Goal: Task Accomplishment & Management: Manage account settings

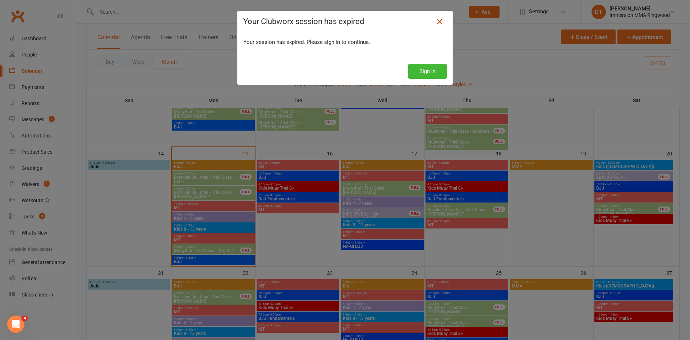
click at [436, 22] on icon at bounding box center [439, 21] width 9 height 9
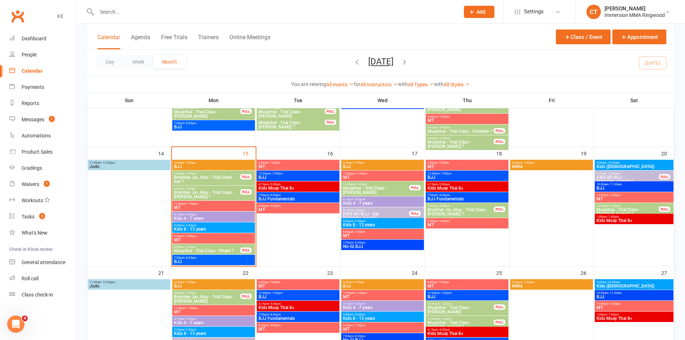
click at [228, 13] on input "text" at bounding box center [275, 12] width 360 height 10
type input "megs"
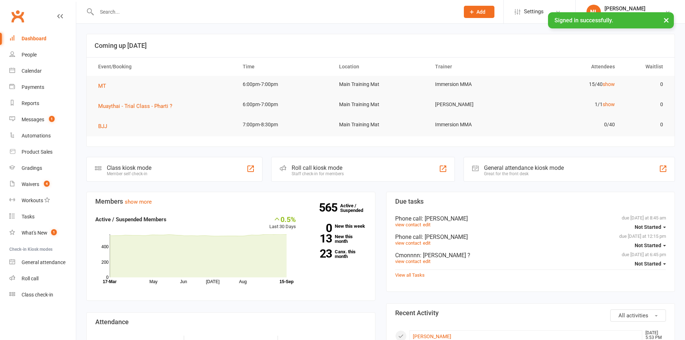
click at [128, 16] on input "text" at bounding box center [275, 12] width 360 height 10
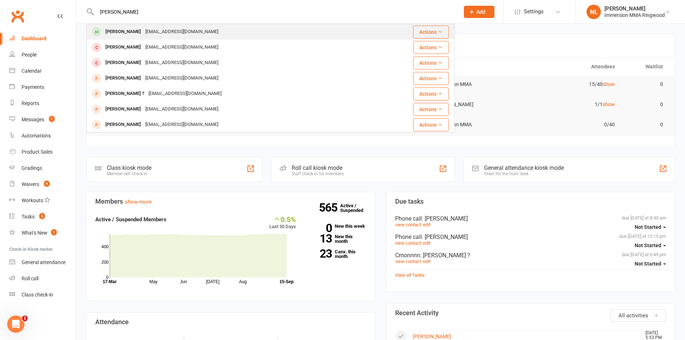
type input "meggs"
click at [144, 35] on div "expect-patronam@hotmail.co.jp" at bounding box center [181, 32] width 77 height 10
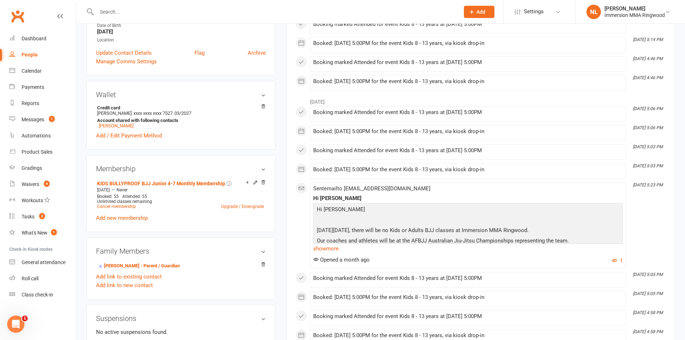
scroll to position [240, 0]
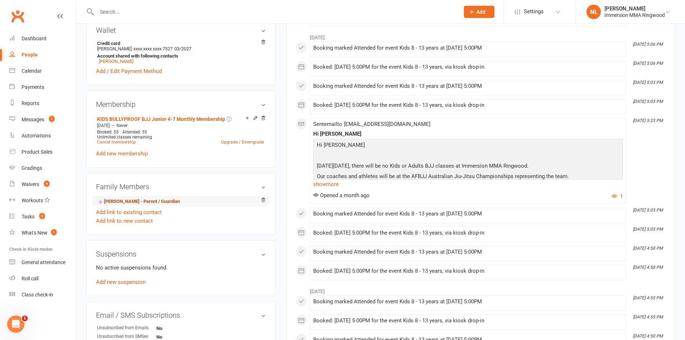
click at [119, 201] on link "Aimi Yoshida - Parent / Guardian" at bounding box center [138, 202] width 83 height 8
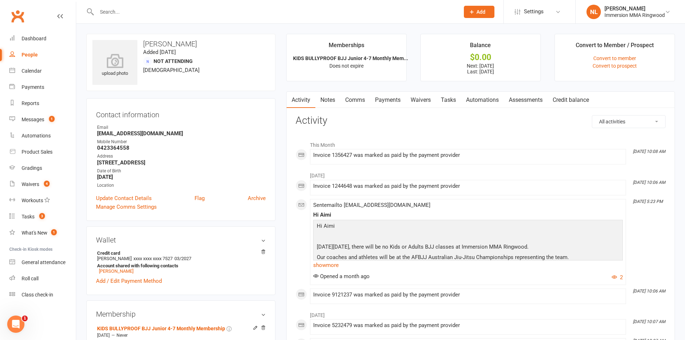
click at [381, 100] on link "Payments" at bounding box center [388, 100] width 36 height 17
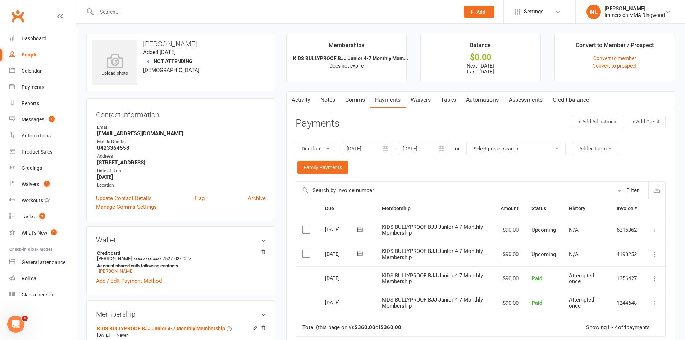
click at [418, 101] on link "Waivers" at bounding box center [420, 100] width 30 height 17
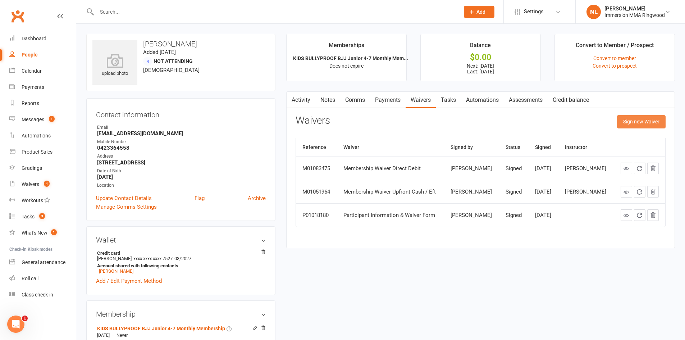
click at [633, 122] on button "Sign new Waiver" at bounding box center [641, 121] width 49 height 13
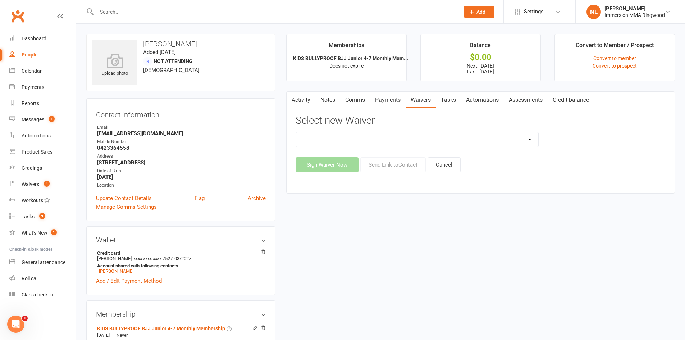
click at [518, 139] on select "Cancellation Waiver Lockdown Support Waiver Membership Waiver Direct Debit Memb…" at bounding box center [417, 139] width 242 height 14
select select "4098"
click at [296, 132] on select "Cancellation Waiver Lockdown Support Waiver Membership Waiver Direct Debit Memb…" at bounding box center [417, 139] width 242 height 14
click at [385, 168] on button "Send Link to Contact" at bounding box center [392, 164] width 65 height 15
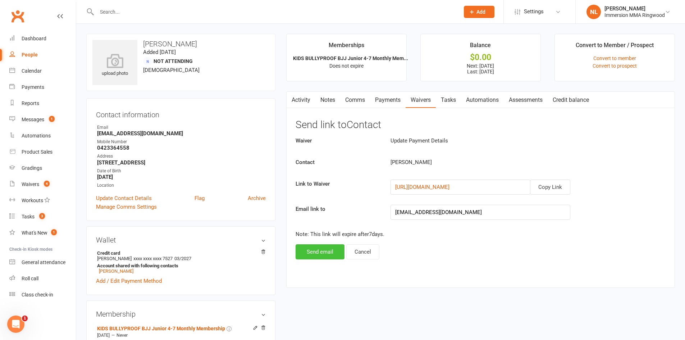
click at [332, 252] on button "Send email" at bounding box center [319, 251] width 49 height 15
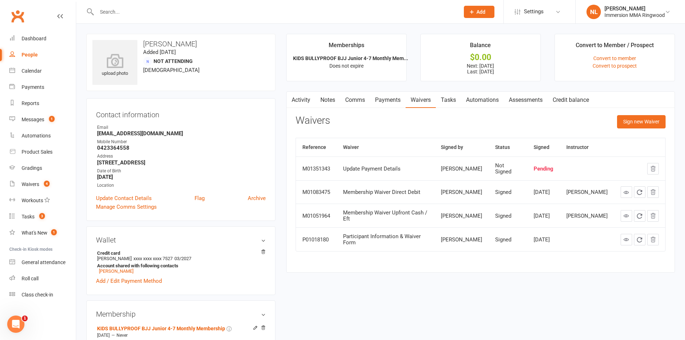
click at [332, 103] on link "Notes" at bounding box center [327, 100] width 25 height 17
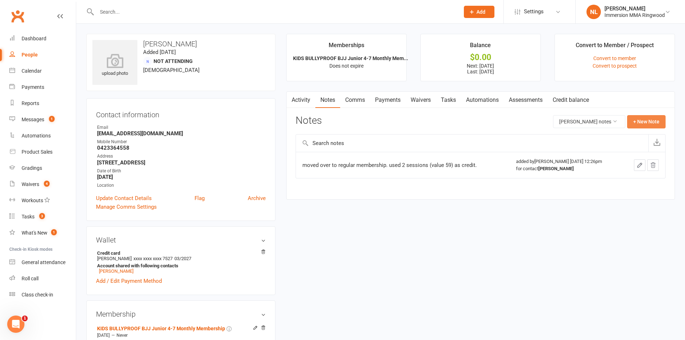
click at [644, 125] on button "+ New Note" at bounding box center [646, 121] width 38 height 13
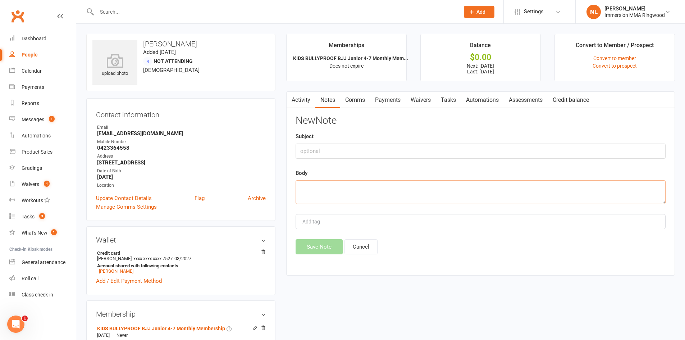
click at [557, 189] on textarea at bounding box center [480, 192] width 370 height 24
type textarea "asked for update payment waiver. sent it through"
click at [303, 252] on button "Save Note" at bounding box center [318, 246] width 47 height 15
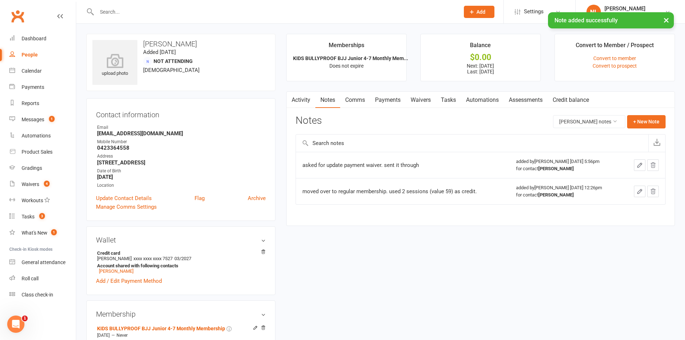
click at [443, 98] on link "Tasks" at bounding box center [448, 100] width 25 height 17
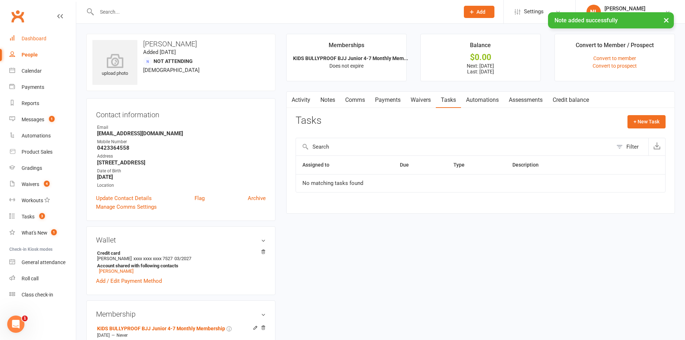
click at [29, 32] on link "Dashboard" at bounding box center [42, 39] width 66 height 16
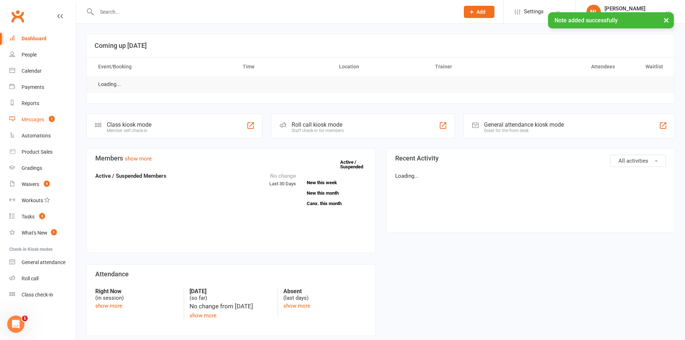
click at [35, 119] on div "Messages" at bounding box center [33, 119] width 23 height 6
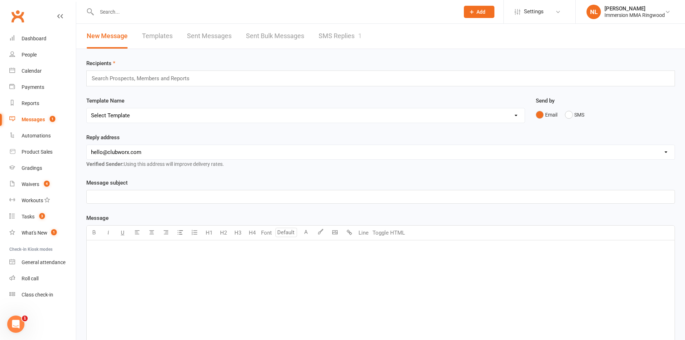
click at [341, 37] on link "SMS Replies 1" at bounding box center [339, 36] width 43 height 25
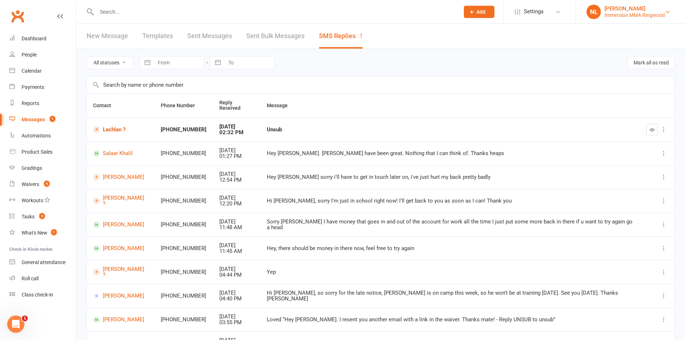
click at [634, 18] on div "Immersion MMA Ringwood" at bounding box center [634, 15] width 60 height 6
click at [481, 14] on span "Add" at bounding box center [480, 12] width 9 height 6
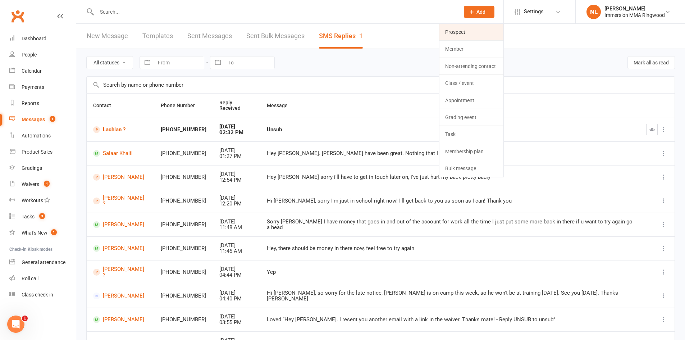
click at [464, 39] on link "Prospect" at bounding box center [471, 32] width 64 height 17
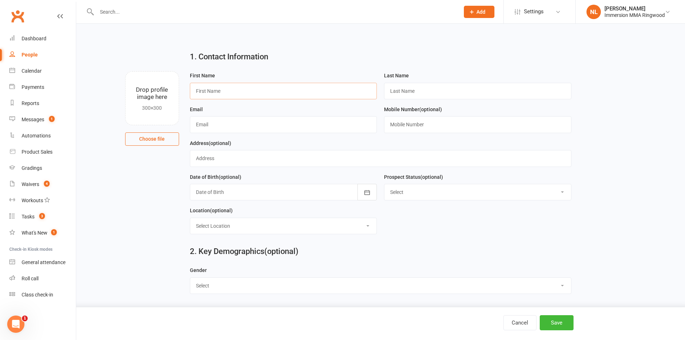
drag, startPoint x: 284, startPoint y: 96, endPoint x: 281, endPoint y: 90, distance: 6.1
click at [284, 96] on input "text" at bounding box center [283, 91] width 187 height 17
drag, startPoint x: 424, startPoint y: 107, endPoint x: 407, endPoint y: 87, distance: 26.0
click at [423, 107] on spang "(optional)" at bounding box center [430, 109] width 23 height 6
click at [407, 86] on input "text" at bounding box center [477, 91] width 187 height 17
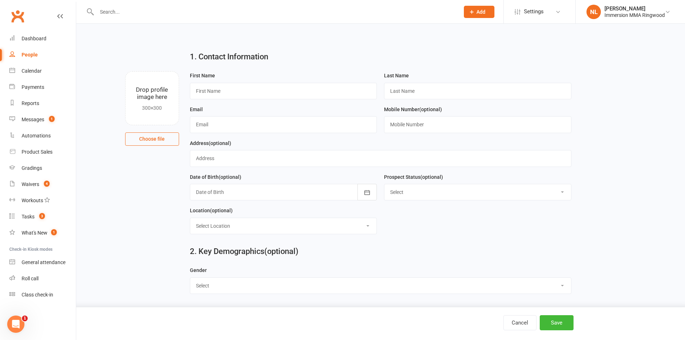
drag, startPoint x: 337, startPoint y: 171, endPoint x: 304, endPoint y: 152, distance: 37.8
click at [335, 166] on div "Address (optional)" at bounding box center [380, 156] width 389 height 34
click at [302, 128] on input "text" at bounding box center [283, 124] width 187 height 17
click at [471, 127] on input "text" at bounding box center [477, 124] width 187 height 17
click at [336, 146] on div "Address (optional)" at bounding box center [380, 153] width 381 height 28
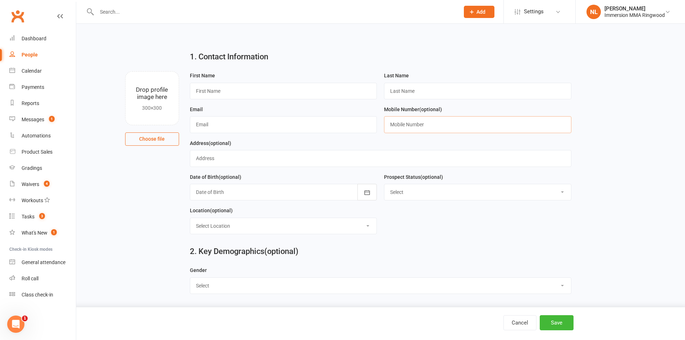
click at [399, 126] on input "text" at bounding box center [477, 124] width 187 height 17
type input "0424297357"
drag, startPoint x: 286, startPoint y: 95, endPoint x: 297, endPoint y: 107, distance: 16.0
click at [286, 95] on input "text" at bounding box center [283, 91] width 187 height 17
type input "Aleisha"
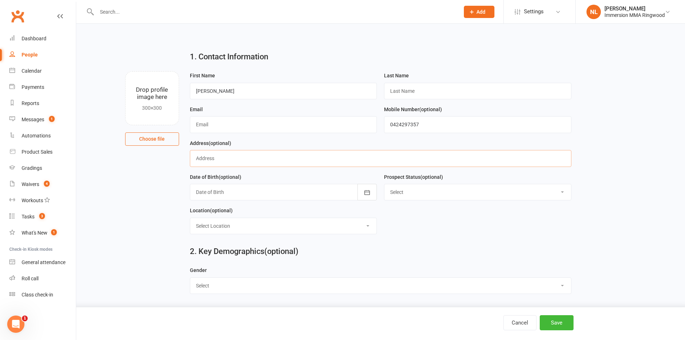
click at [233, 158] on input "text" at bounding box center [380, 158] width 381 height 17
type input "s"
click at [203, 124] on input "text" at bounding box center [283, 124] width 187 height 17
drag, startPoint x: 332, startPoint y: 151, endPoint x: 321, endPoint y: 150, distance: 10.9
click at [324, 150] on div "Address (optional)" at bounding box center [380, 153] width 381 height 28
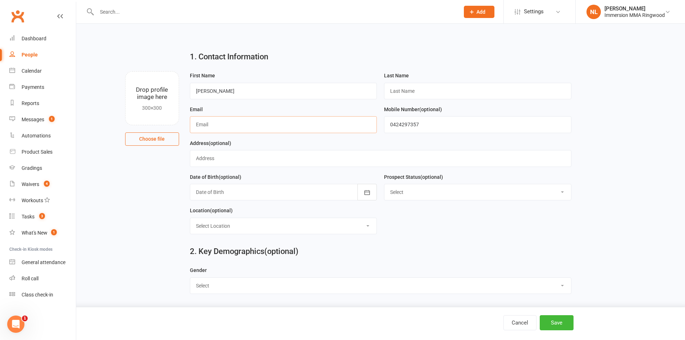
click at [240, 129] on input "text" at bounding box center [283, 124] width 187 height 17
click at [212, 130] on input "text" at bounding box center [283, 124] width 187 height 17
type input "s"
drag, startPoint x: 228, startPoint y: 125, endPoint x: 285, endPoint y: 129, distance: 57.3
click at [228, 125] on input "text" at bounding box center [283, 124] width 187 height 17
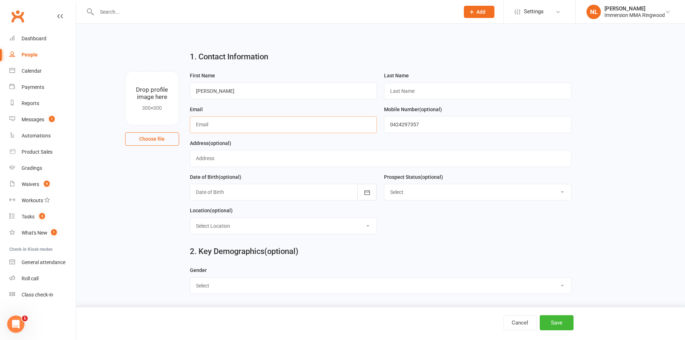
click at [258, 125] on input "text" at bounding box center [283, 124] width 187 height 17
type input "scottalecia@outlook.com"
drag, startPoint x: 221, startPoint y: 90, endPoint x: 204, endPoint y: 89, distance: 17.6
click at [204, 89] on input "Aleisha" at bounding box center [283, 91] width 187 height 17
type input "Aleicia"
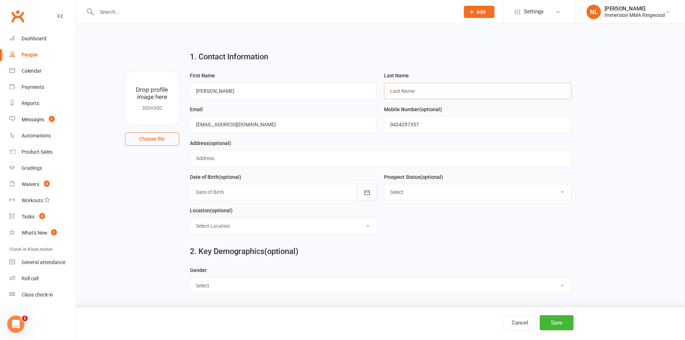
click at [427, 87] on input "text" at bounding box center [477, 91] width 187 height 17
type input "?"
click at [565, 325] on button "Save" at bounding box center [556, 322] width 34 height 15
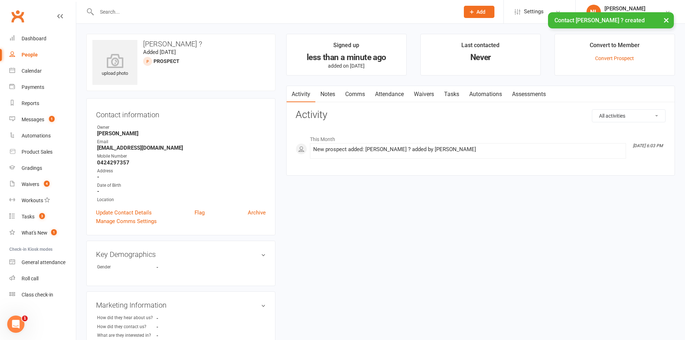
click at [332, 92] on link "Notes" at bounding box center [327, 94] width 25 height 17
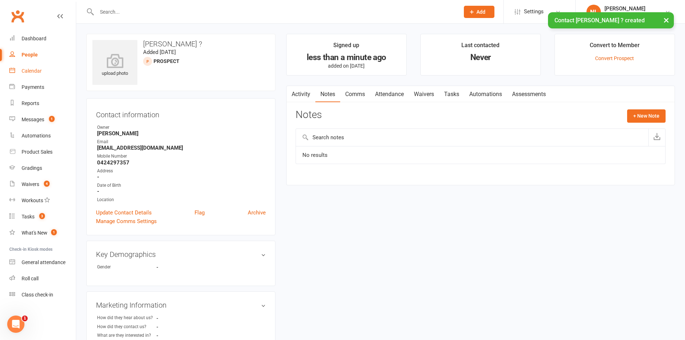
click at [36, 65] on link "Calendar" at bounding box center [42, 71] width 66 height 16
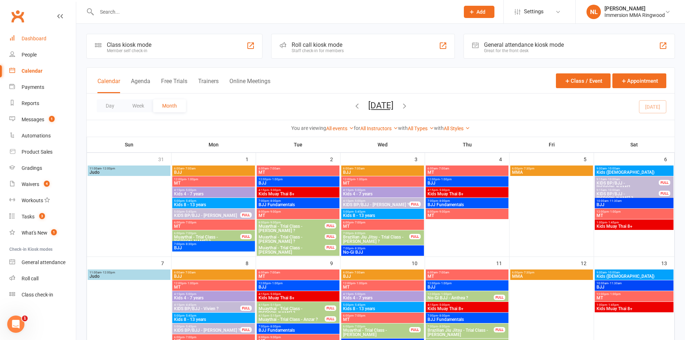
click at [29, 35] on link "Dashboard" at bounding box center [42, 39] width 66 height 16
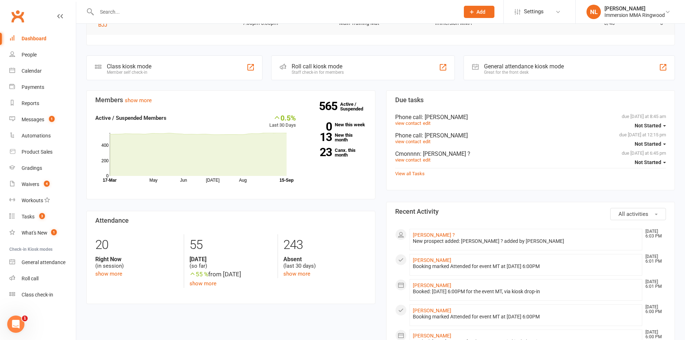
scroll to position [120, 0]
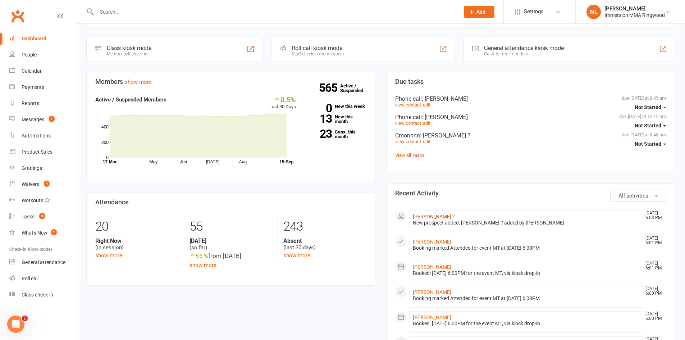
click at [422, 217] on link "Aleicia ?" at bounding box center [434, 216] width 42 height 6
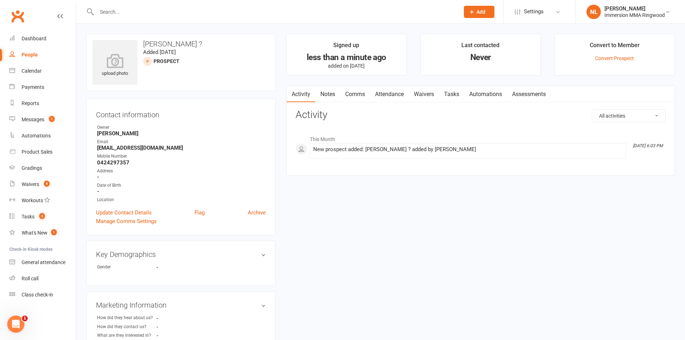
click at [321, 96] on link "Notes" at bounding box center [327, 94] width 25 height 17
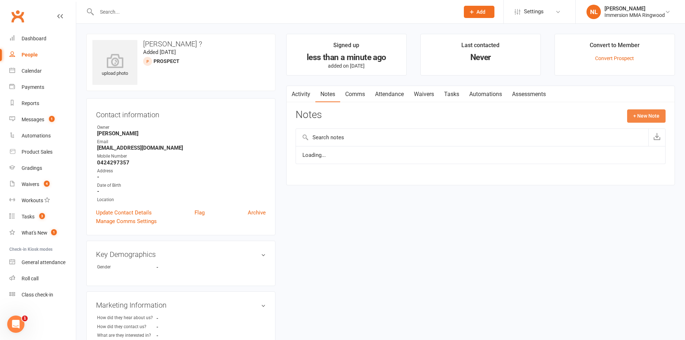
click at [633, 118] on button "+ New Note" at bounding box center [646, 115] width 38 height 13
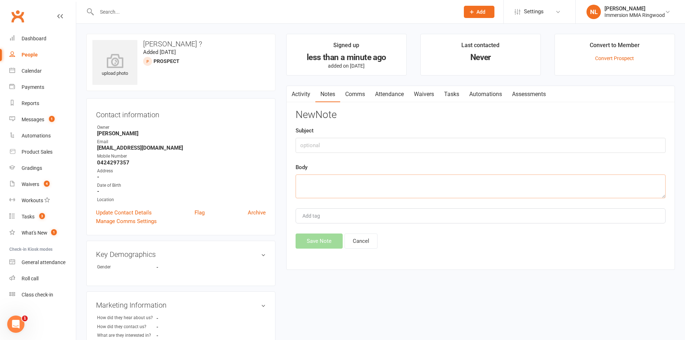
click at [432, 189] on textarea at bounding box center [480, 186] width 370 height 24
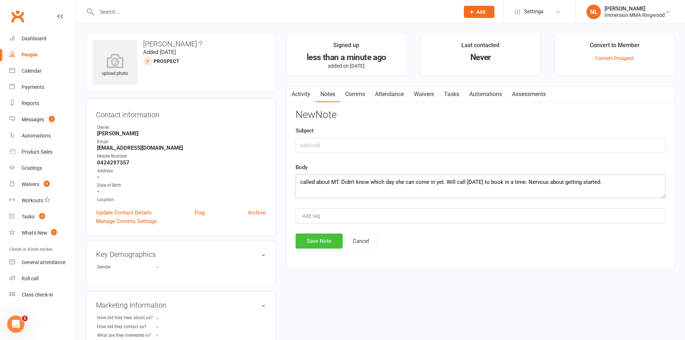
type textarea "called about MT. Didn't know which day she can come in yet. Will call tomorrow …"
click at [317, 242] on button "Save Note" at bounding box center [318, 240] width 47 height 15
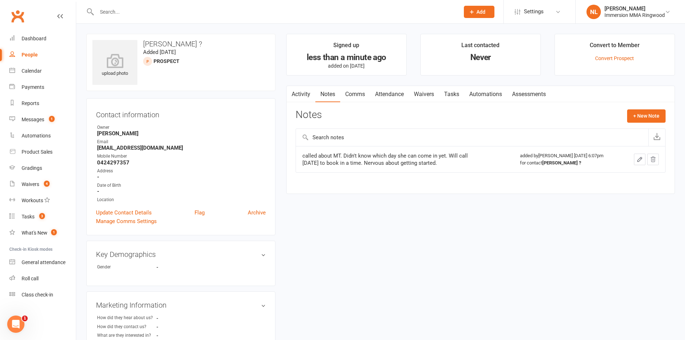
click at [390, 96] on link "Attendance" at bounding box center [389, 94] width 39 height 17
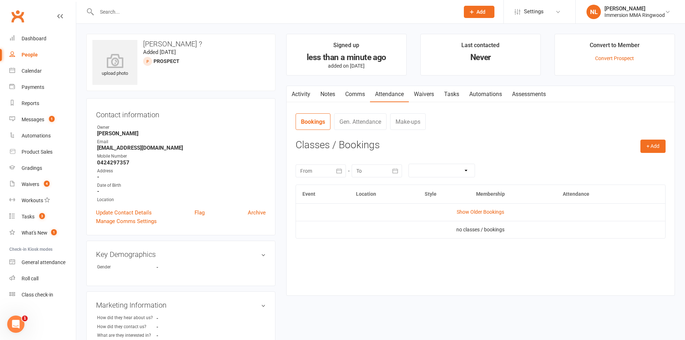
click at [450, 93] on link "Tasks" at bounding box center [451, 94] width 25 height 17
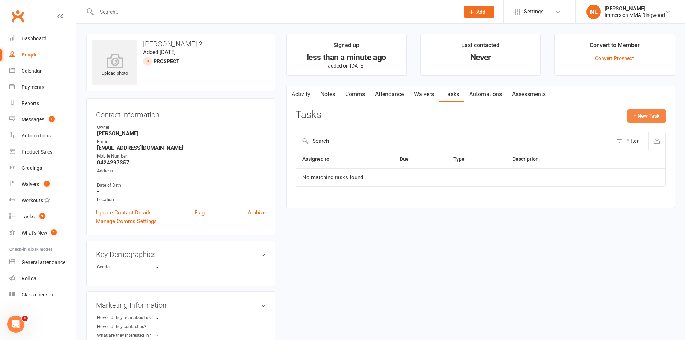
click at [648, 116] on button "+ New Task" at bounding box center [646, 115] width 38 height 13
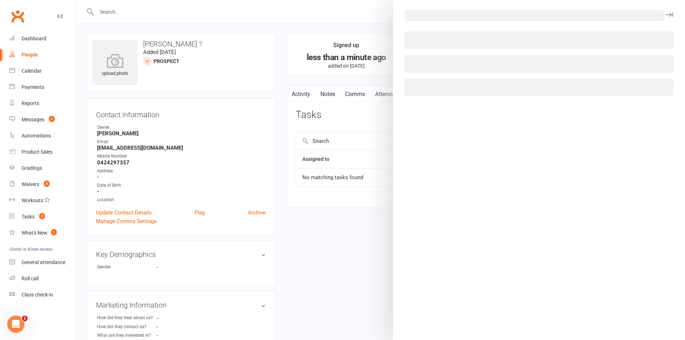
select select "45945"
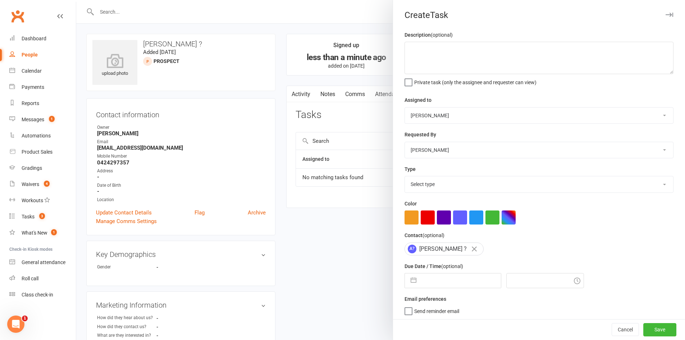
click at [436, 280] on input "text" at bounding box center [460, 280] width 81 height 14
select select "7"
select select "2025"
select select "8"
select select "2025"
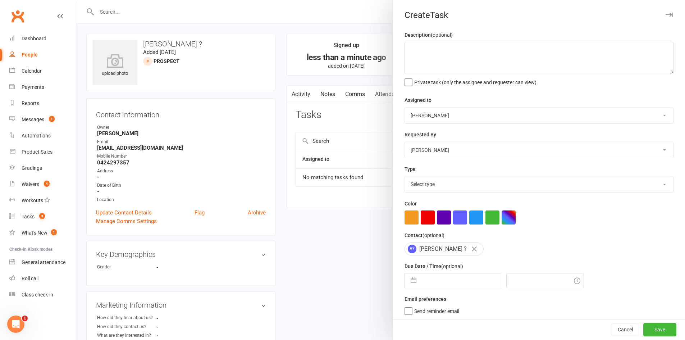
select select "9"
select select "2025"
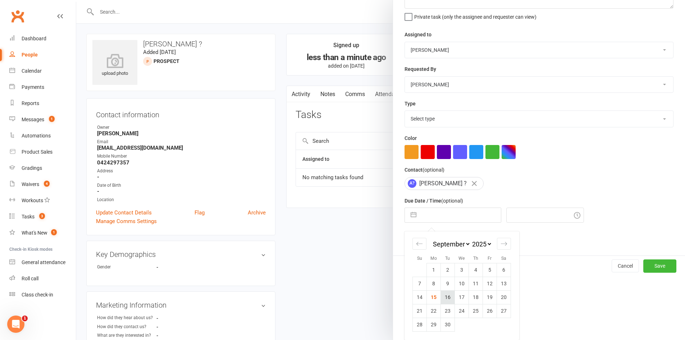
click at [445, 294] on td "16" at bounding box center [448, 297] width 14 height 14
type input "16 Sep 2025"
type input "6:15pm"
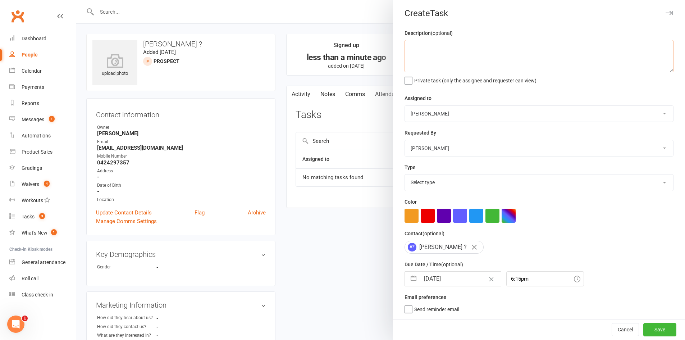
click at [432, 45] on textarea at bounding box center [538, 56] width 269 height 32
type textarea "call re trial"
click at [439, 174] on select "Select type Cmonnnn E-mail Financial Follow-up Help Just do it Letting ya know …" at bounding box center [539, 182] width 268 height 16
select select "6641"
click at [405, 174] on select "Select type Cmonnnn E-mail Financial Follow-up Help Just do it Letting ya know …" at bounding box center [539, 182] width 268 height 16
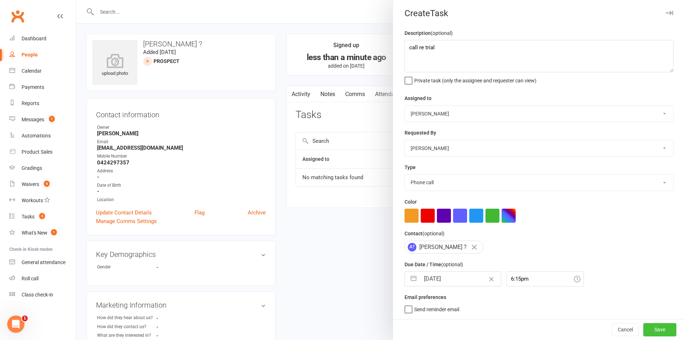
click at [648, 325] on button "Save" at bounding box center [659, 329] width 33 height 13
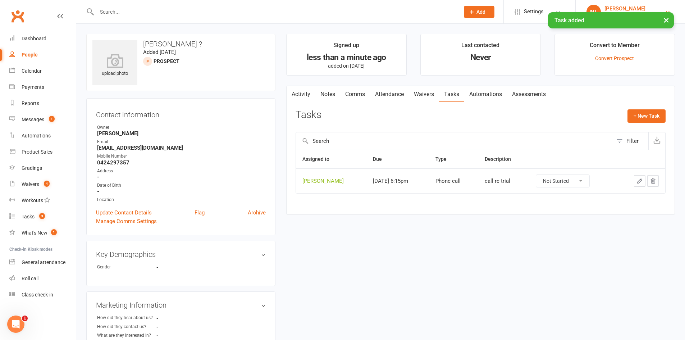
drag, startPoint x: 662, startPoint y: 19, endPoint x: 658, endPoint y: 19, distance: 4.3
click at [662, 19] on button "×" at bounding box center [666, 19] width 13 height 15
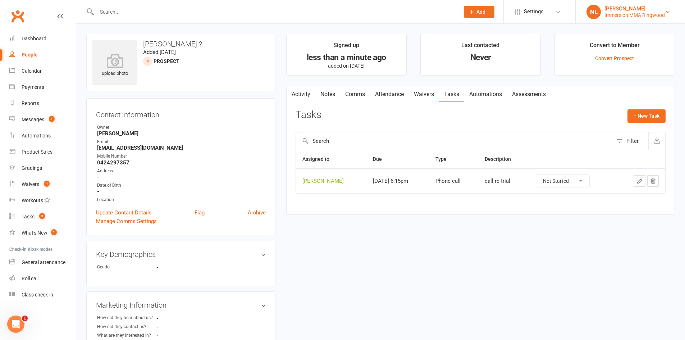
click at [614, 10] on div "Nikki Lloyd-Griffiths" at bounding box center [634, 8] width 60 height 6
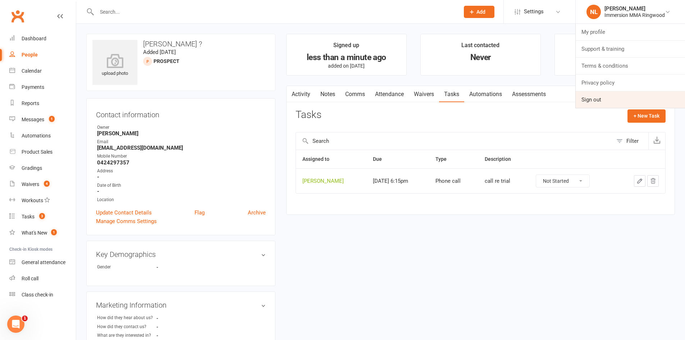
click at [593, 95] on link "Sign out" at bounding box center [629, 99] width 109 height 17
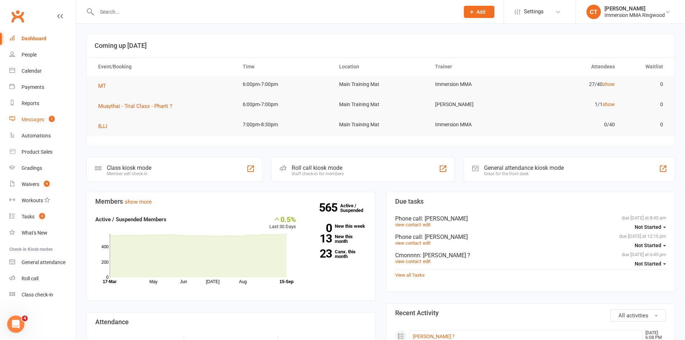
click at [43, 114] on link "Messages 1" at bounding box center [42, 119] width 66 height 16
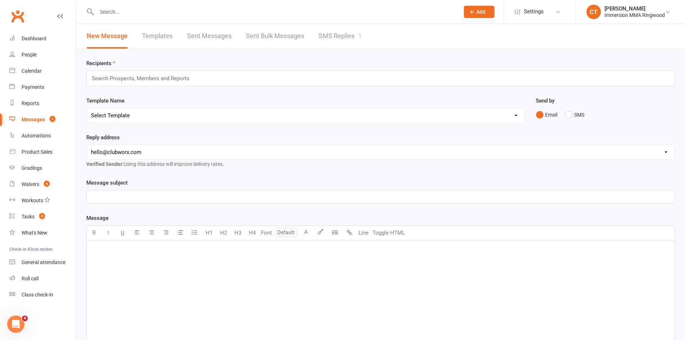
click at [313, 36] on div "New Message Templates Sent Messages Sent Bulk Messages SMS Replies 1" at bounding box center [224, 36] width 296 height 25
click at [323, 36] on link "SMS Replies 1" at bounding box center [339, 36] width 43 height 25
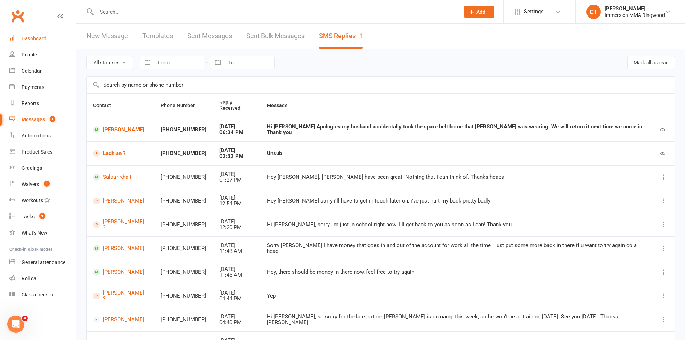
click at [42, 33] on link "Dashboard" at bounding box center [42, 39] width 66 height 16
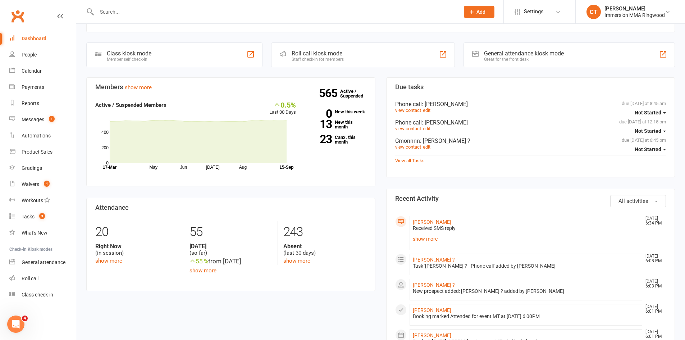
scroll to position [120, 0]
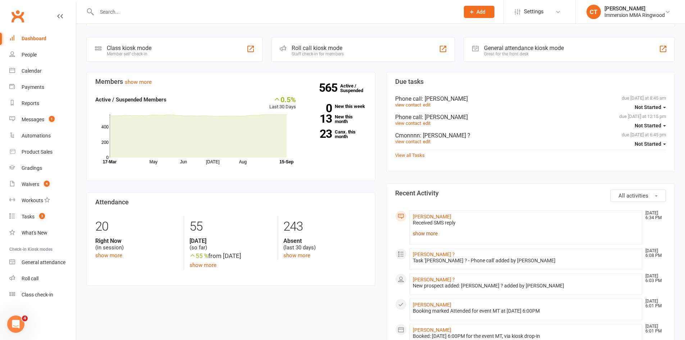
click at [430, 234] on link "show more" at bounding box center [526, 233] width 226 height 10
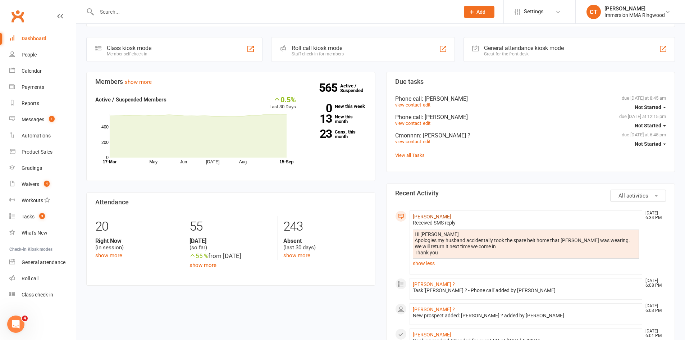
click at [436, 216] on link "Deidre Bianco" at bounding box center [432, 216] width 38 height 6
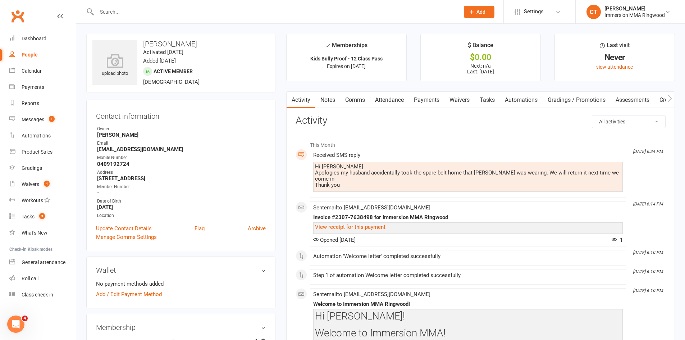
click at [357, 99] on link "Comms" at bounding box center [355, 100] width 30 height 17
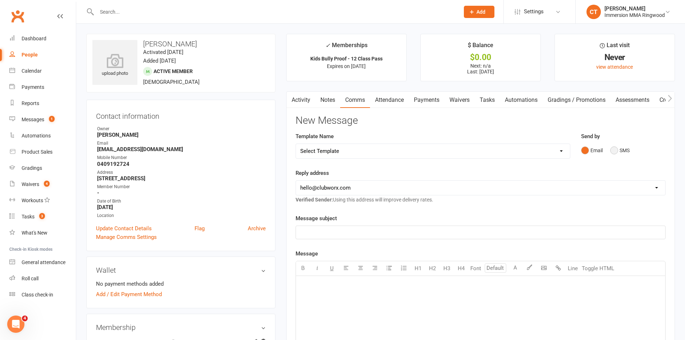
click at [619, 148] on button "SMS" at bounding box center [619, 150] width 19 height 14
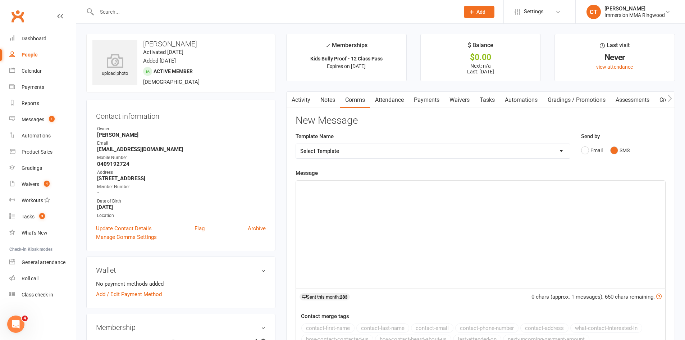
click at [618, 221] on div "﻿" at bounding box center [480, 234] width 369 height 108
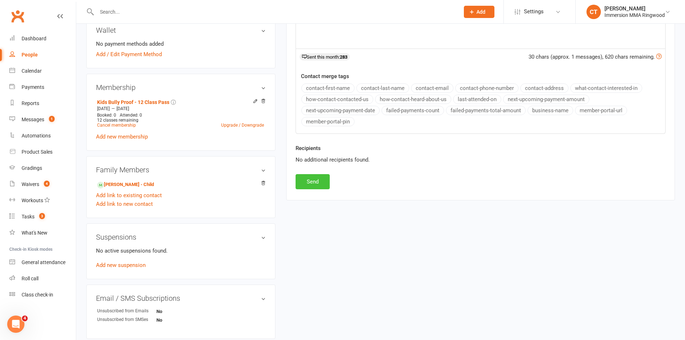
click at [326, 183] on button "Send" at bounding box center [312, 181] width 34 height 15
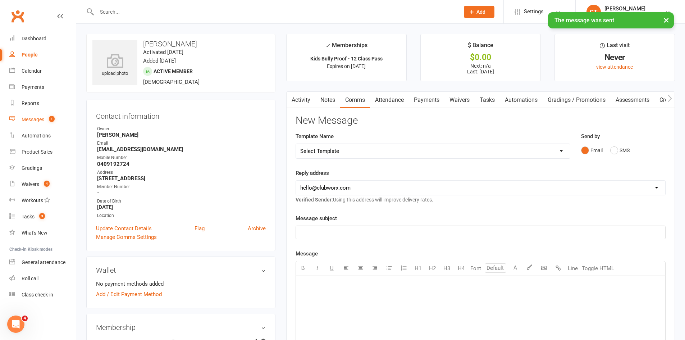
drag, startPoint x: 49, startPoint y: 124, endPoint x: 91, endPoint y: 95, distance: 50.7
click at [49, 124] on link "Messages 1" at bounding box center [42, 119] width 66 height 16
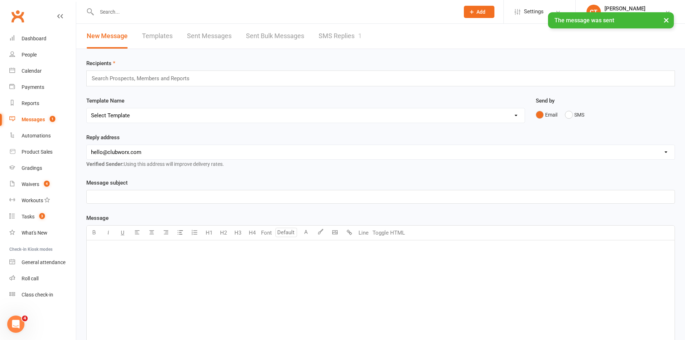
click at [345, 12] on div "× The message was sent" at bounding box center [337, 12] width 675 height 0
click at [347, 42] on link "SMS Replies 1" at bounding box center [339, 36] width 43 height 25
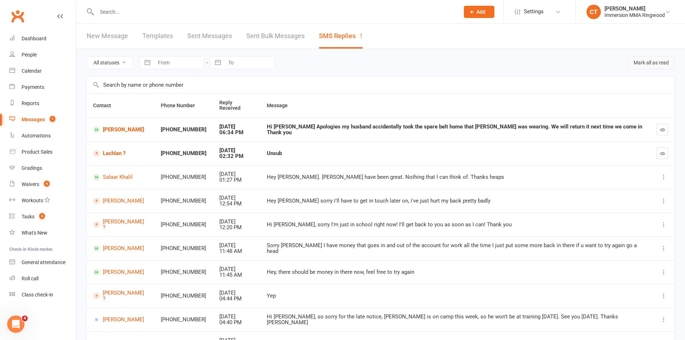
click at [672, 63] on button "Mark all as read" at bounding box center [650, 62] width 47 height 13
click at [27, 37] on div "Dashboard" at bounding box center [34, 39] width 25 height 6
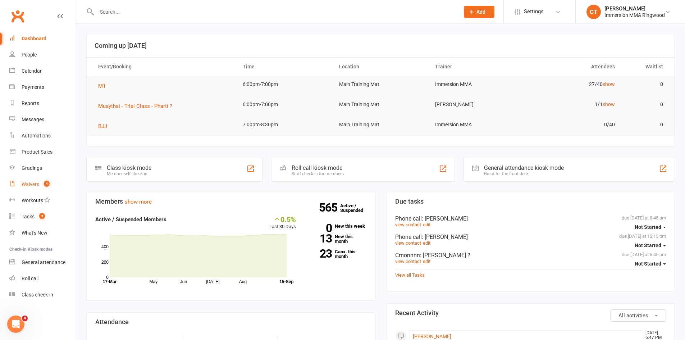
click at [26, 179] on link "Waivers 4" at bounding box center [42, 184] width 66 height 16
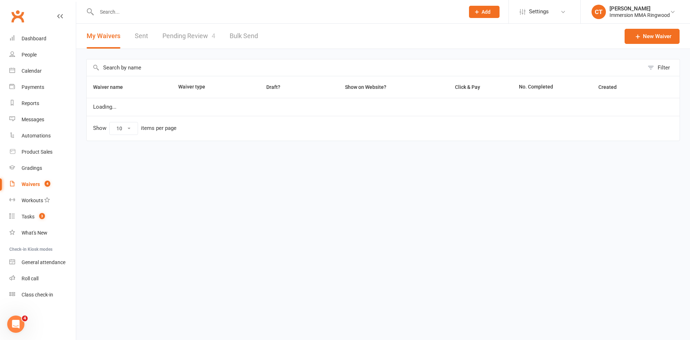
select select "25"
click at [184, 25] on link "Pending Review 4" at bounding box center [188, 36] width 53 height 25
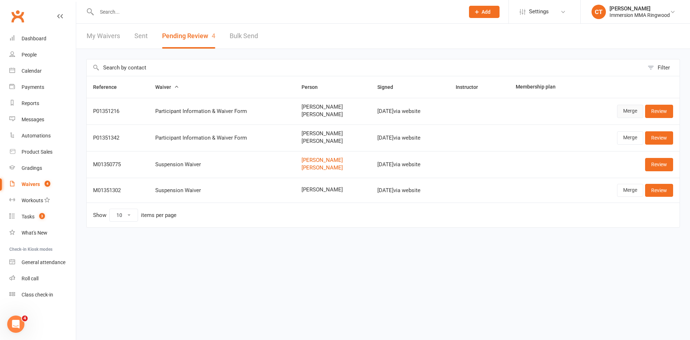
click at [629, 109] on link "Merge" at bounding box center [630, 111] width 26 height 13
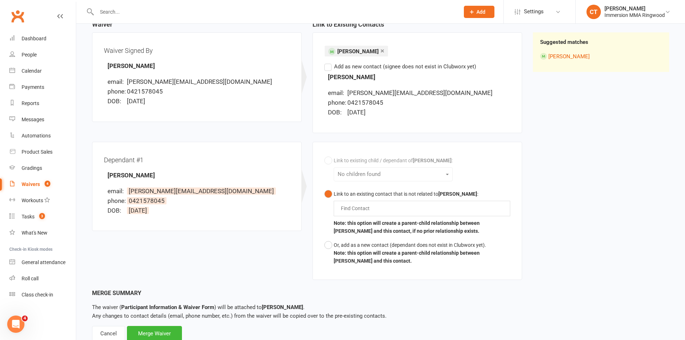
scroll to position [103, 0]
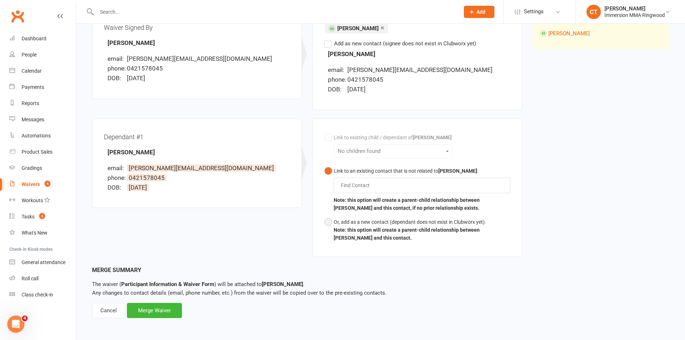
click at [327, 222] on button "Or, add as a new contact (dependant does not exist in Clubworx yet). Note: this…" at bounding box center [417, 230] width 186 height 30
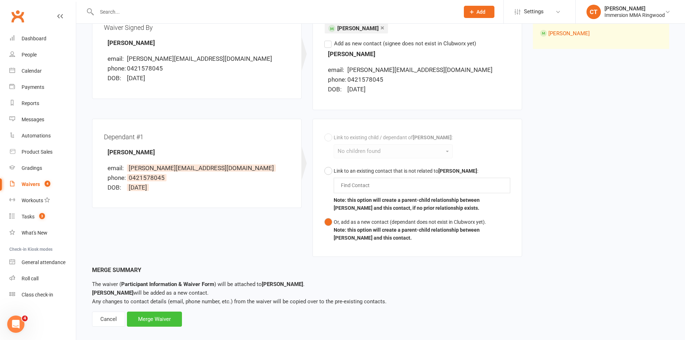
click at [159, 315] on div "Merge Waiver" at bounding box center [154, 318] width 55 height 15
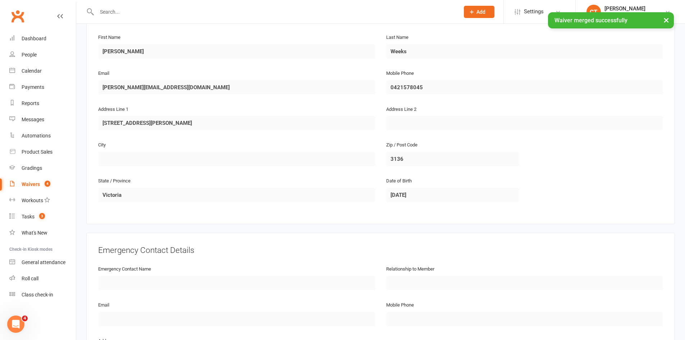
scroll to position [583, 0]
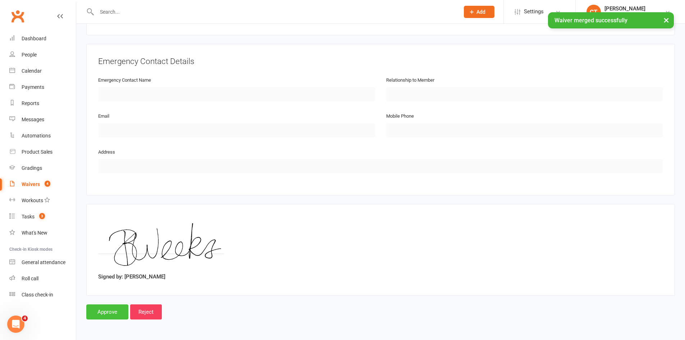
click at [116, 306] on input "Approve" at bounding box center [107, 311] width 42 height 15
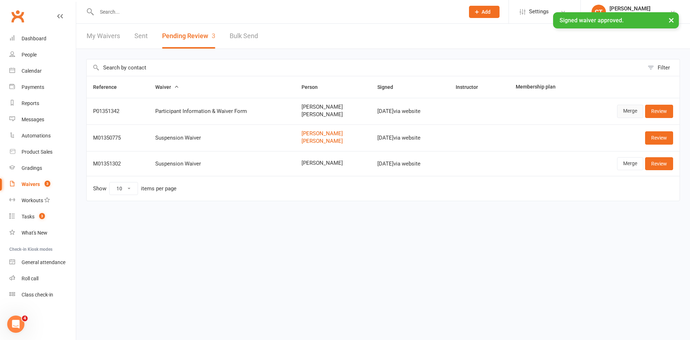
click at [635, 109] on link "Merge" at bounding box center [630, 111] width 26 height 13
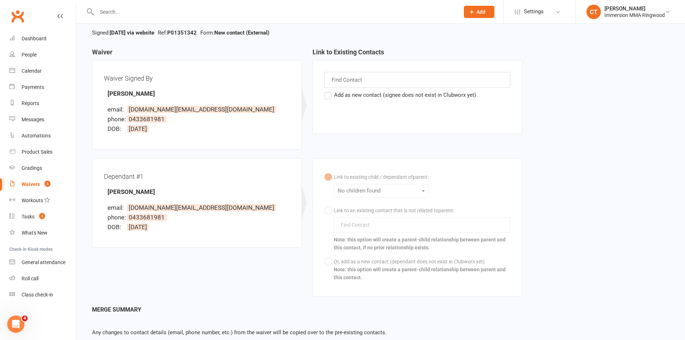
scroll to position [92, 0]
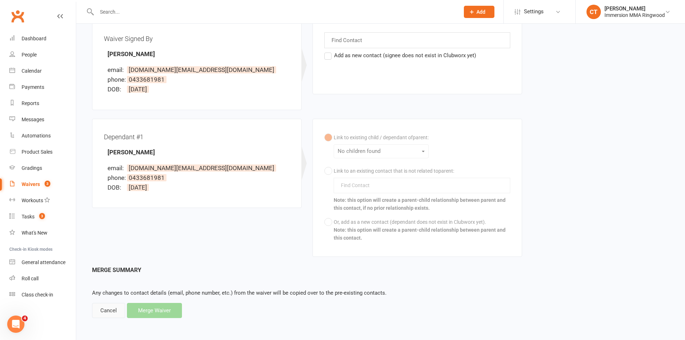
click at [99, 311] on div "Cancel" at bounding box center [108, 310] width 33 height 15
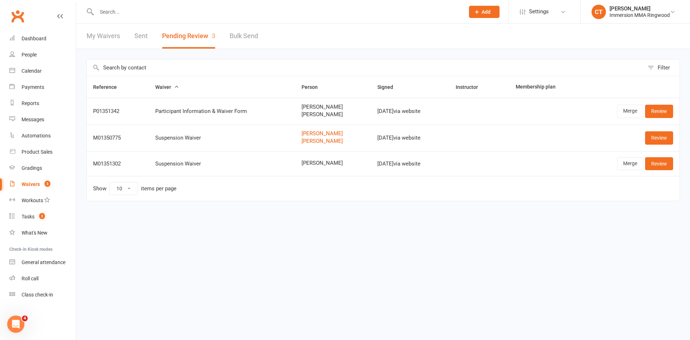
click at [303, 162] on span "CHRISTOPHER SCHUMACHER" at bounding box center [333, 163] width 63 height 6
copy span "CHRISTOPHER SCHUMACHER"
click at [616, 165] on div "Merge Review" at bounding box center [631, 163] width 83 height 13
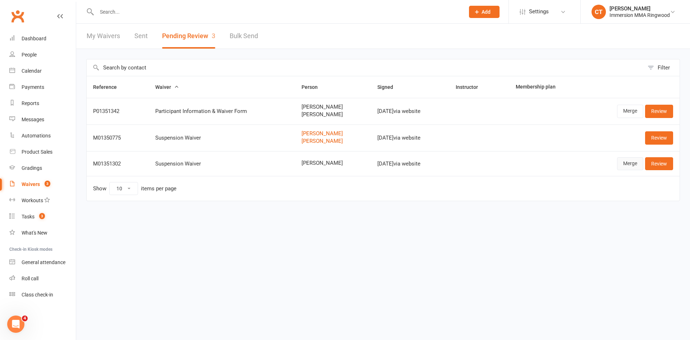
click at [621, 165] on link "Merge" at bounding box center [630, 163] width 26 height 13
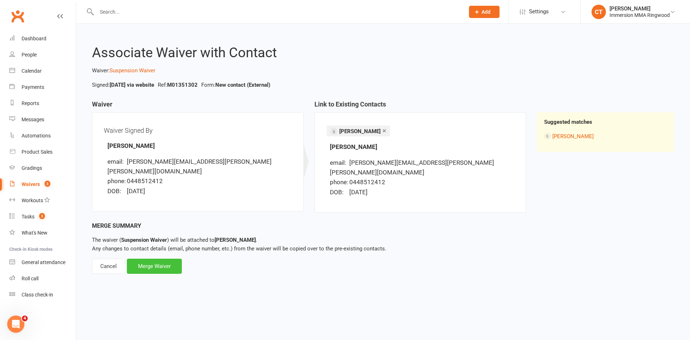
click at [158, 258] on div "Merge Waiver" at bounding box center [154, 265] width 55 height 15
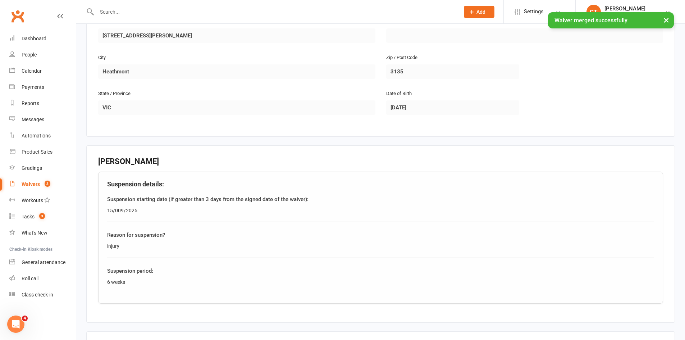
scroll to position [336, 0]
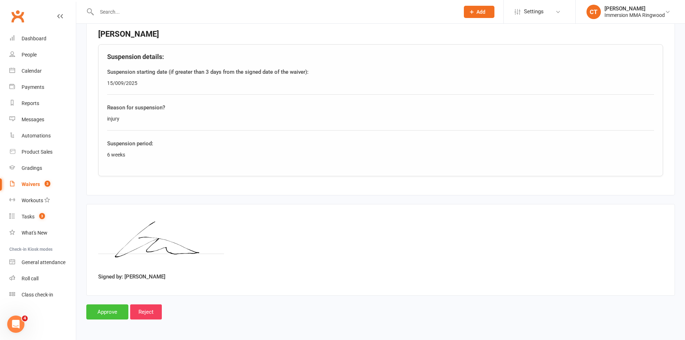
click at [116, 312] on input "Approve" at bounding box center [107, 311] width 42 height 15
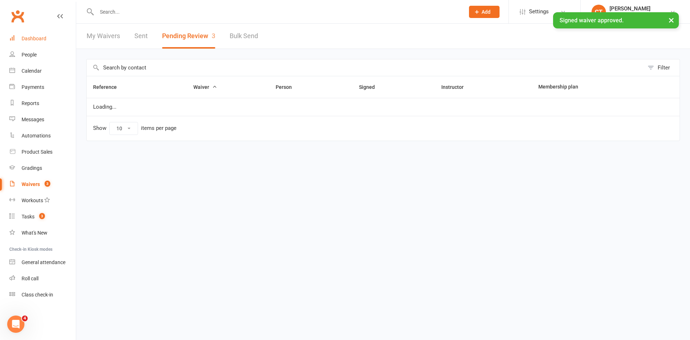
click at [39, 42] on link "Dashboard" at bounding box center [42, 39] width 66 height 16
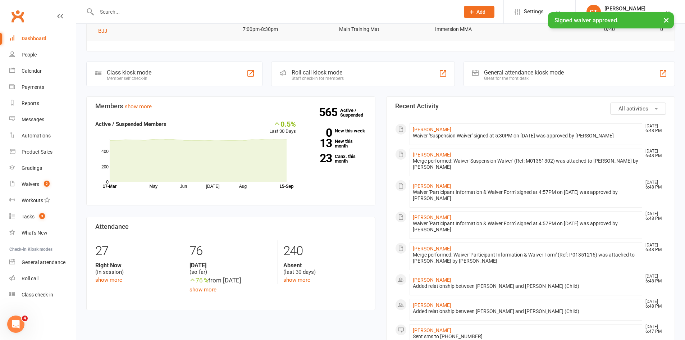
scroll to position [106, 0]
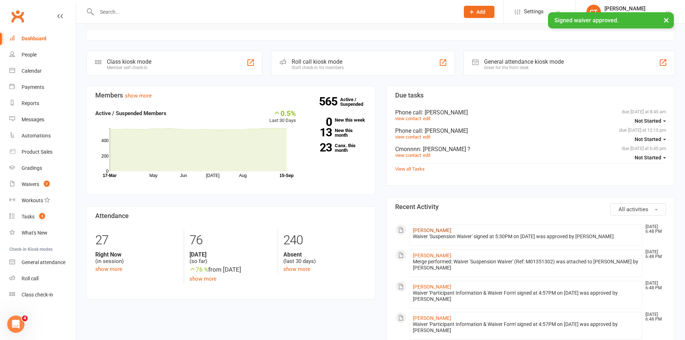
click at [436, 229] on link "CHRISTOPHER SCHUMACHER" at bounding box center [432, 230] width 38 height 6
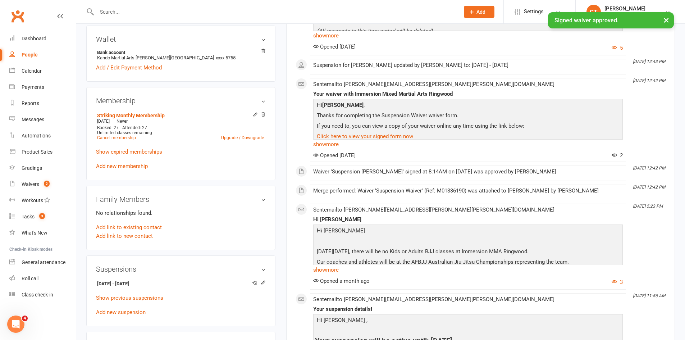
scroll to position [240, 0]
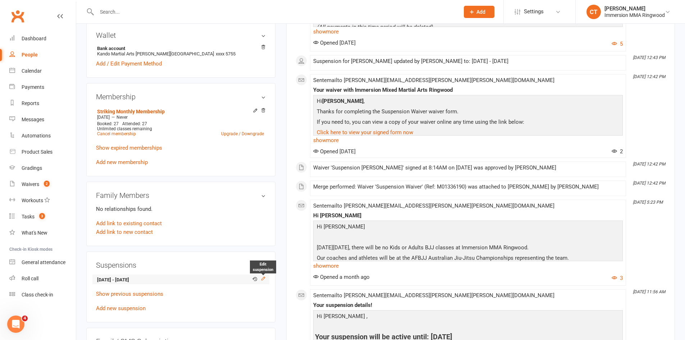
click at [261, 276] on icon at bounding box center [263, 278] width 5 height 5
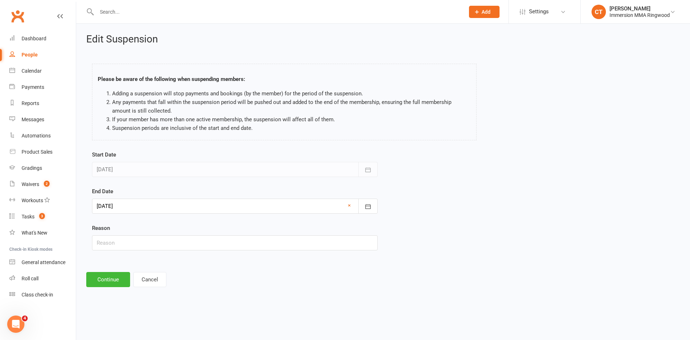
drag, startPoint x: 138, startPoint y: 207, endPoint x: 127, endPoint y: 197, distance: 15.3
click at [138, 207] on div at bounding box center [235, 205] width 286 height 15
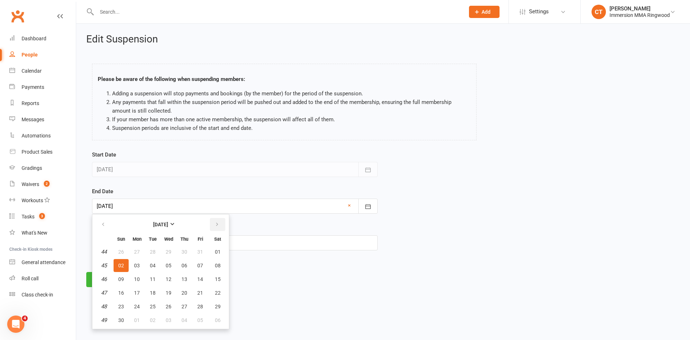
click at [219, 227] on icon "button" at bounding box center [217, 224] width 5 height 6
click at [124, 279] on span "14" at bounding box center [121, 279] width 6 height 6
type input "14 Dec 2025"
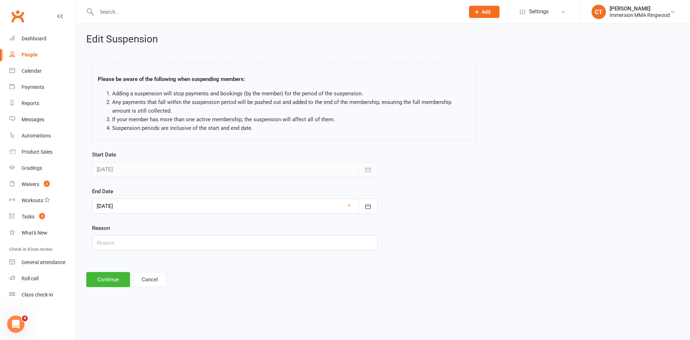
click at [116, 290] on div "Edit Suspension Please be aware of the following when suspending members: Addin…" at bounding box center [383, 160] width 614 height 273
click at [115, 281] on button "Continue" at bounding box center [108, 279] width 44 height 15
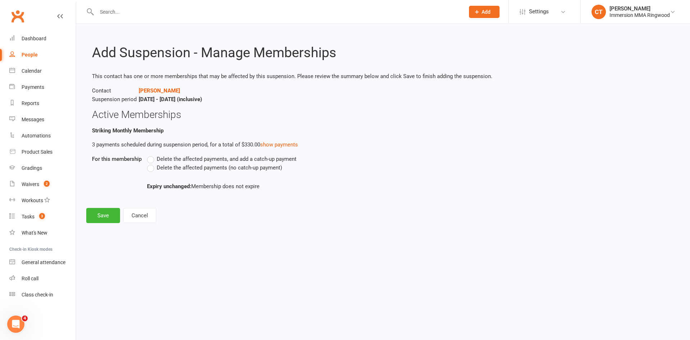
click at [149, 166] on label "Delete the affected payments (no catch-up payment)" at bounding box center [214, 167] width 135 height 9
click at [149, 163] on input "Delete the affected payments (no catch-up payment)" at bounding box center [149, 163] width 5 height 0
click at [105, 214] on button "Save" at bounding box center [103, 215] width 34 height 15
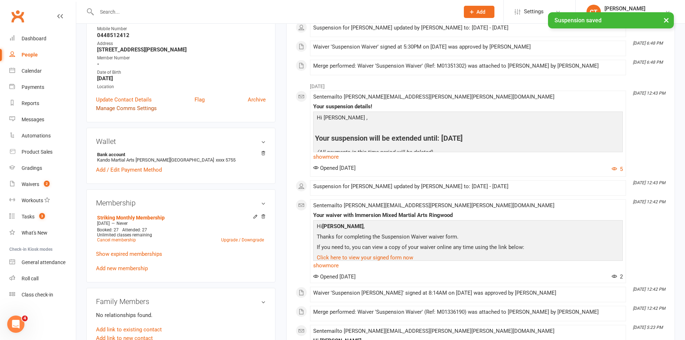
scroll to position [240, 0]
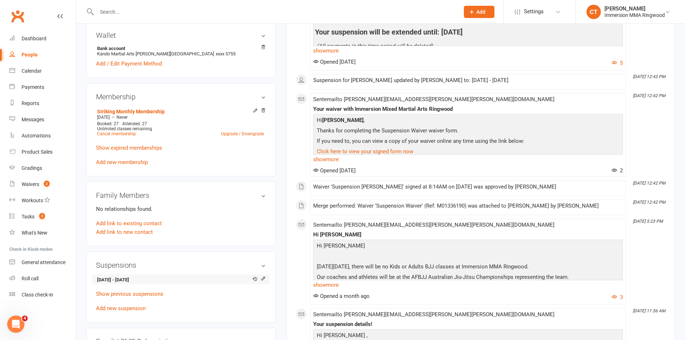
drag, startPoint x: 126, startPoint y: 270, endPoint x: 173, endPoint y: 271, distance: 46.4
click at [173, 276] on strong "14 Jul 2025 - 14 Dec 2025" at bounding box center [179, 280] width 165 height 8
copy strong "14 Dec 2025"
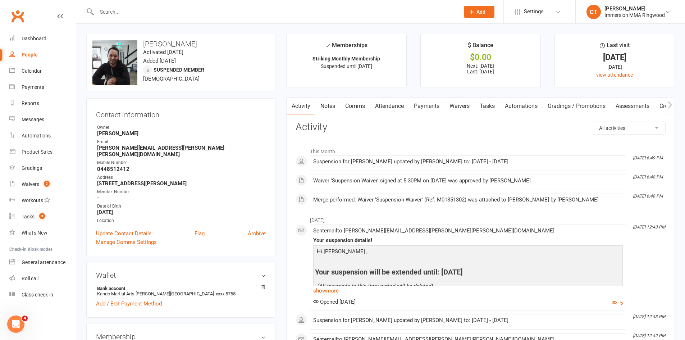
click at [363, 106] on link "Comms" at bounding box center [355, 106] width 30 height 17
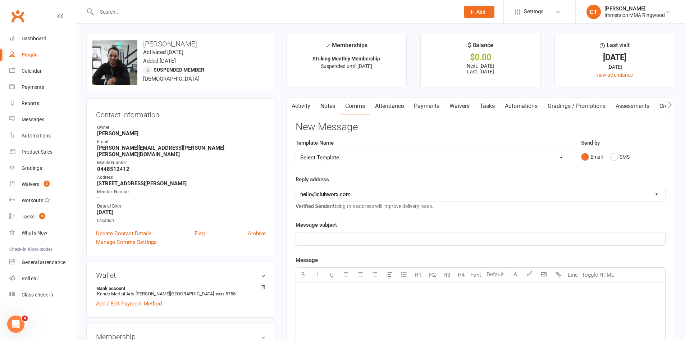
click at [341, 166] on div "Template Name Select Template [SMS] Chris - Call back message [SMS] Mark- Call …" at bounding box center [432, 156] width 285 height 37
click at [341, 161] on select "Select Template [SMS] Chris - Call back message [SMS] Mark- Call back message […" at bounding box center [433, 157] width 274 height 14
select select "19"
click at [296, 150] on select "Select Template [SMS] Chris - Call back message [SMS] Mark- Call back message […" at bounding box center [433, 157] width 274 height 14
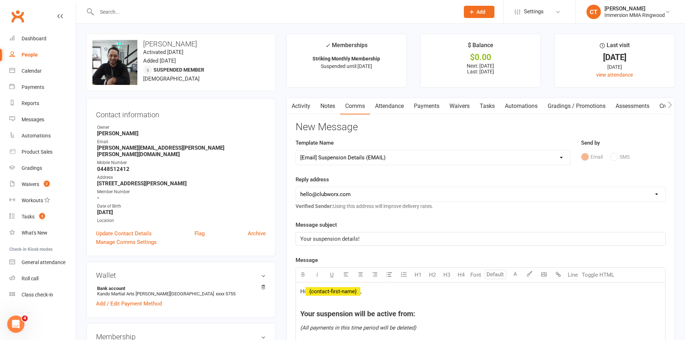
drag, startPoint x: 323, startPoint y: 192, endPoint x: 322, endPoint y: 199, distance: 8.0
click at [323, 192] on select "hello@clubworx.com ringwood@immersionmma.com.au david@immersionmma.com.au lee@i…" at bounding box center [480, 194] width 369 height 14
select select "1"
click at [296, 187] on select "hello@clubworx.com ringwood@immersionmma.com.au david@immersionmma.com.au lee@i…" at bounding box center [480, 194] width 369 height 14
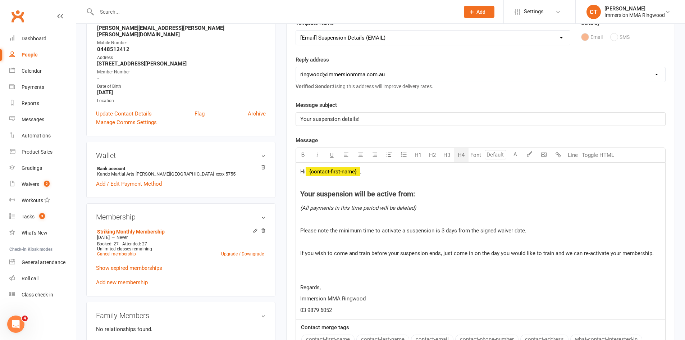
click at [426, 193] on h4 "Your suspension will be active from:" at bounding box center [480, 194] width 361 height 8
drag, startPoint x: 377, startPoint y: 193, endPoint x: 413, endPoint y: 197, distance: 36.5
click at [413, 197] on span "Your suspension will be active from: 14 Dec 2025" at bounding box center [369, 193] width 138 height 9
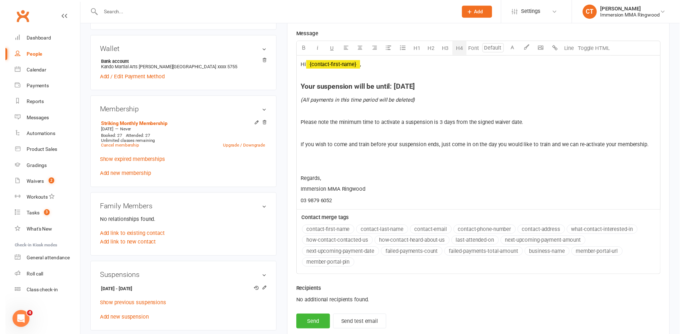
scroll to position [359, 0]
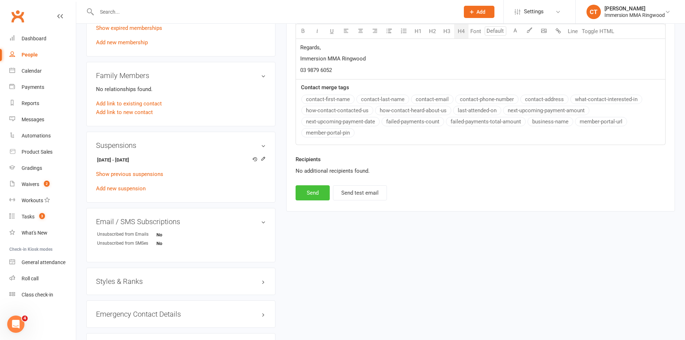
click at [316, 193] on button "Send" at bounding box center [312, 192] width 34 height 15
select select
select select "0"
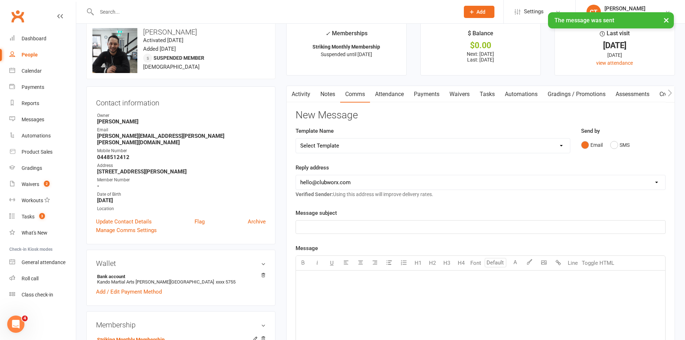
scroll to position [0, 0]
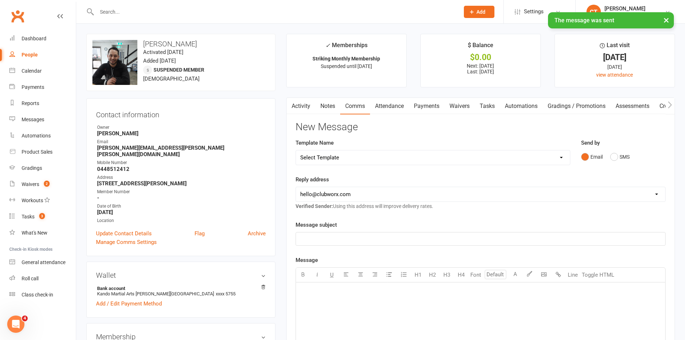
click at [329, 107] on link "Notes" at bounding box center [327, 106] width 25 height 17
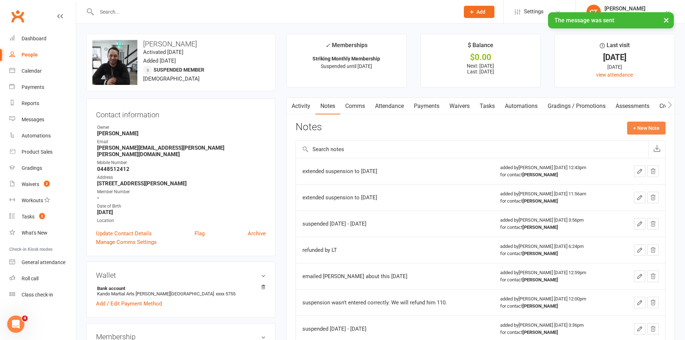
click at [644, 130] on button "+ New Note" at bounding box center [646, 127] width 38 height 13
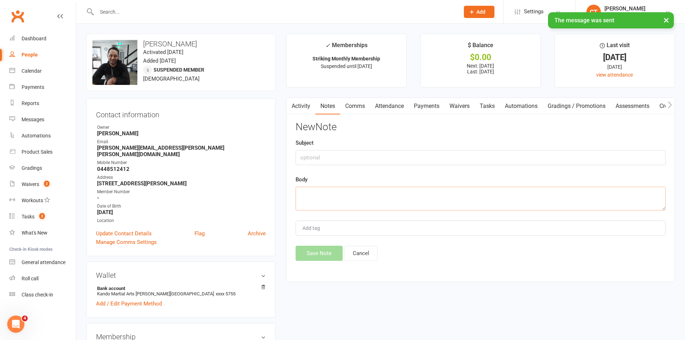
click at [433, 202] on textarea at bounding box center [480, 199] width 370 height 24
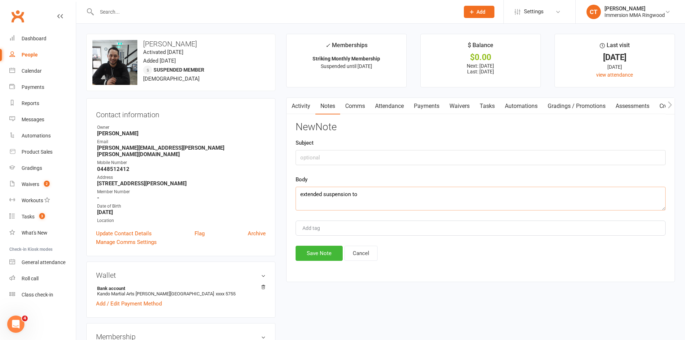
paste textarea "14 Dec 2025"
type textarea "extended suspension to 14 Dec 2025"
click at [322, 253] on button "Save Note" at bounding box center [318, 252] width 47 height 15
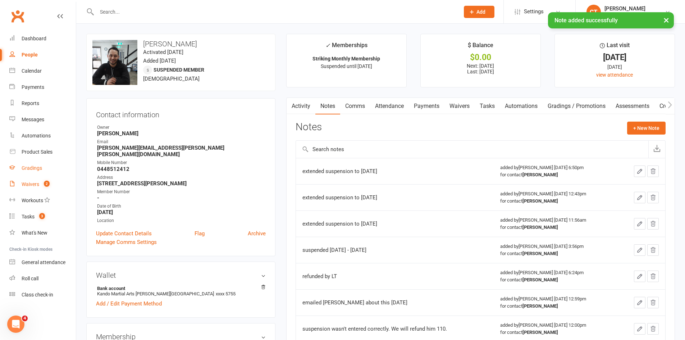
drag, startPoint x: 29, startPoint y: 185, endPoint x: 62, endPoint y: 163, distance: 39.2
click at [29, 185] on div "Waivers" at bounding box center [31, 184] width 18 height 6
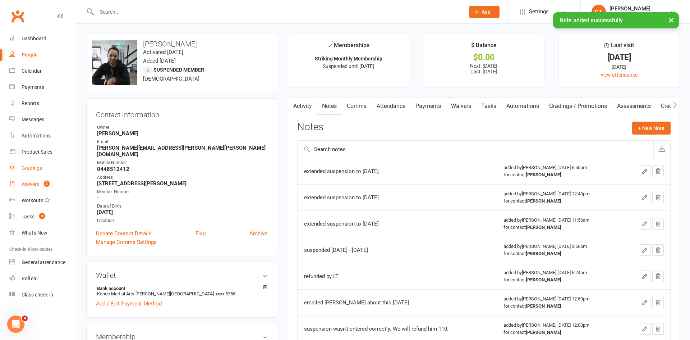
select select "25"
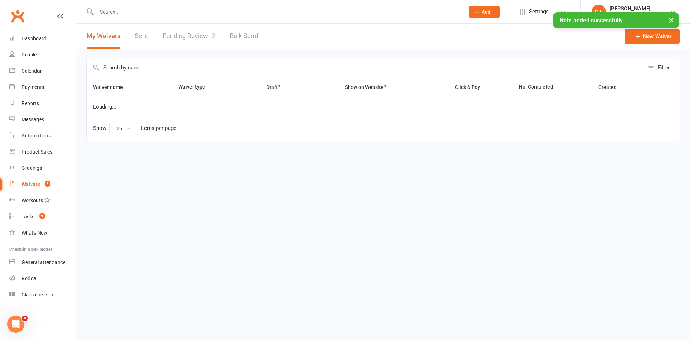
click at [179, 33] on link "Pending Review 2" at bounding box center [188, 36] width 53 height 25
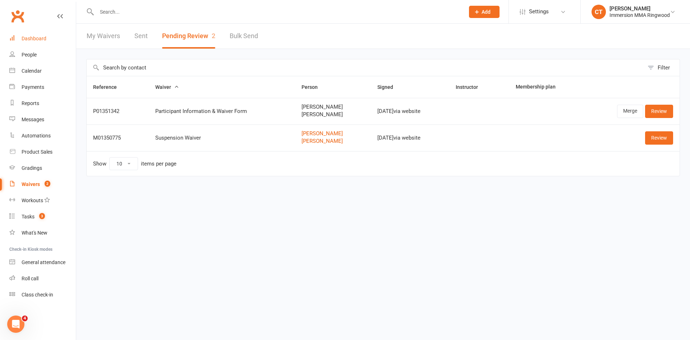
click at [22, 37] on div "Dashboard" at bounding box center [34, 39] width 25 height 6
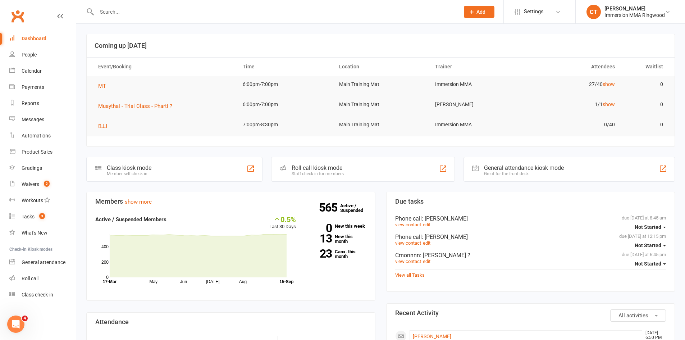
click at [40, 74] on link "Calendar" at bounding box center [42, 71] width 66 height 16
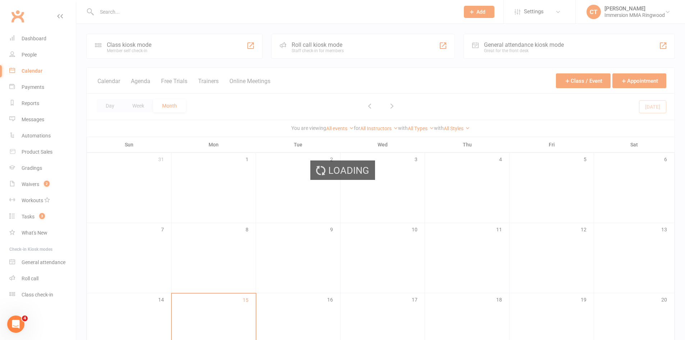
click at [35, 182] on div "Loading" at bounding box center [342, 170] width 685 height 340
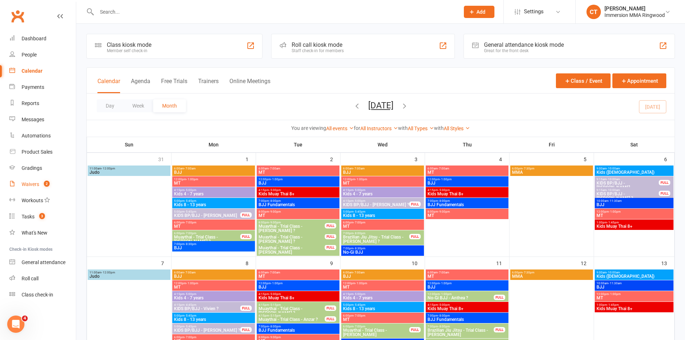
click at [37, 184] on div "Waivers" at bounding box center [31, 184] width 18 height 6
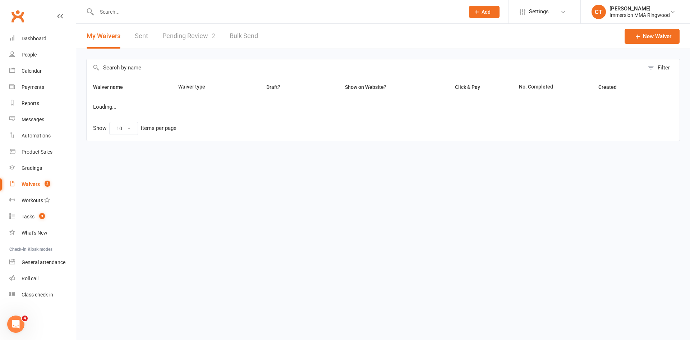
select select "25"
click at [196, 31] on link "Pending Review 2" at bounding box center [188, 36] width 53 height 25
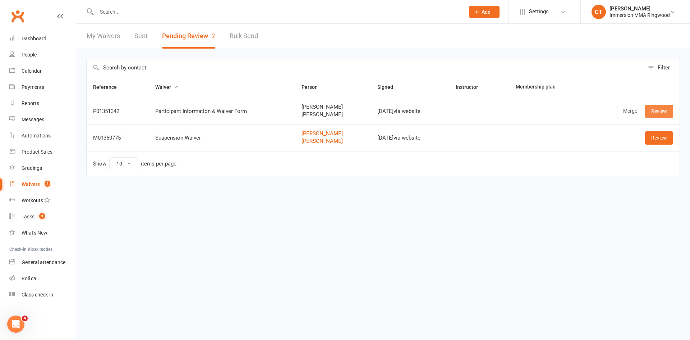
click at [654, 113] on link "Review" at bounding box center [659, 111] width 28 height 13
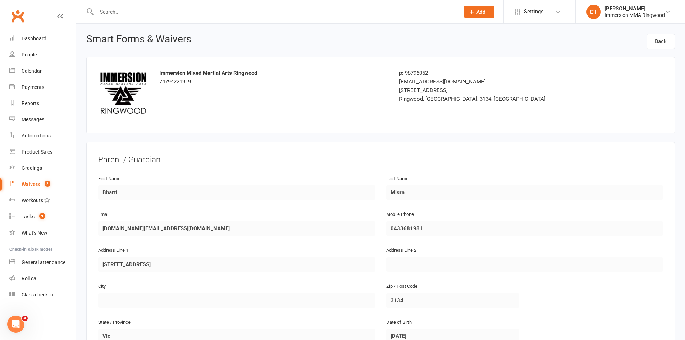
scroll to position [583, 0]
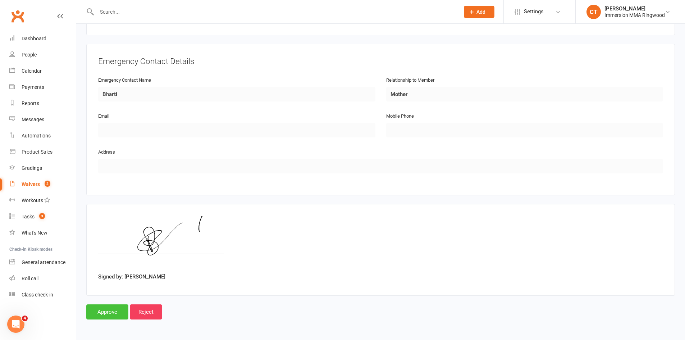
click at [125, 311] on input "Approve" at bounding box center [107, 311] width 42 height 15
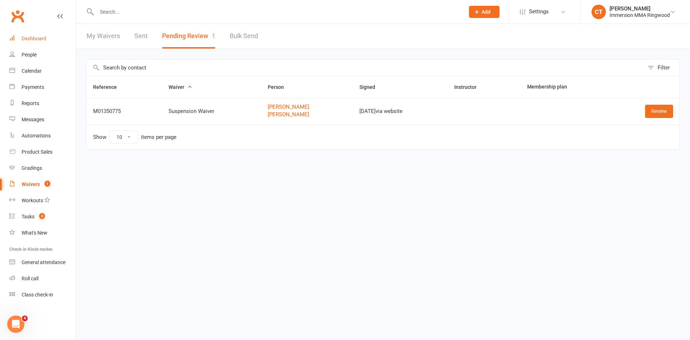
click at [42, 41] on div "Dashboard" at bounding box center [34, 39] width 25 height 6
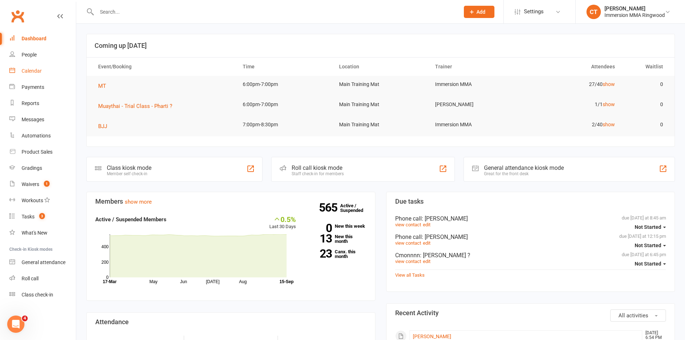
click at [36, 71] on div "Calendar" at bounding box center [32, 71] width 20 height 6
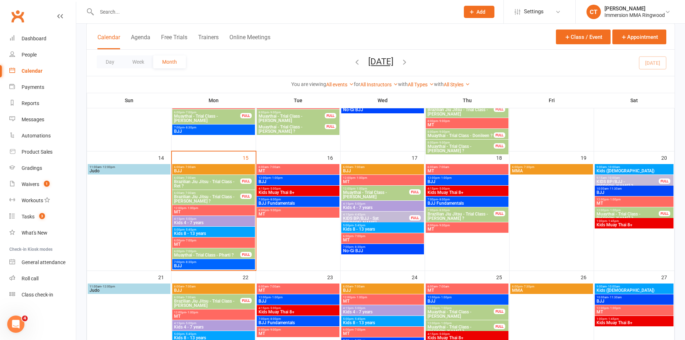
scroll to position [240, 0]
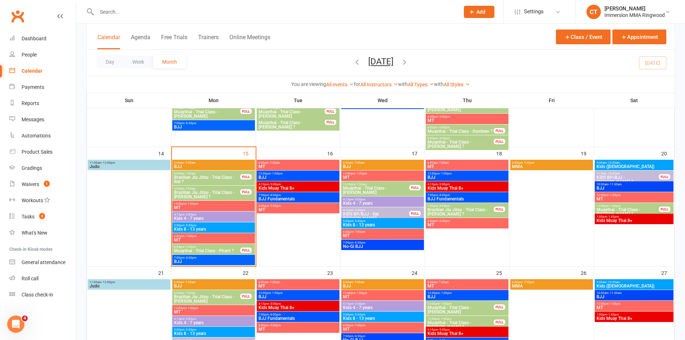
click at [227, 247] on span "6:00pm - 7:00pm" at bounding box center [207, 246] width 67 height 3
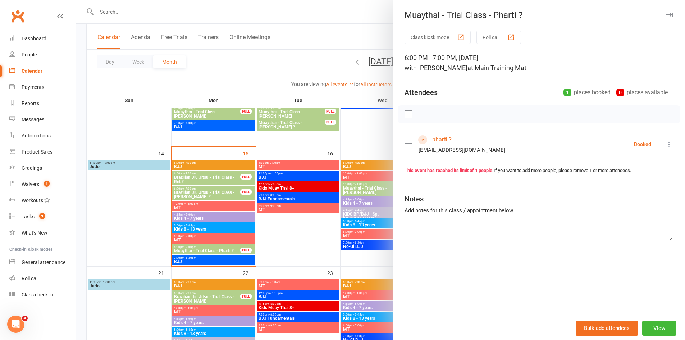
click at [444, 140] on link "pharti ?" at bounding box center [441, 140] width 19 height 12
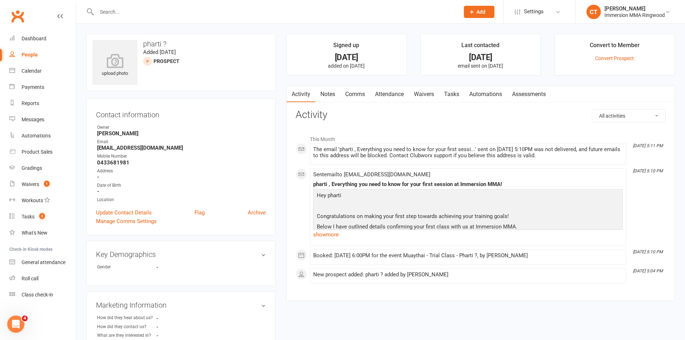
click at [324, 93] on link "Notes" at bounding box center [327, 94] width 25 height 17
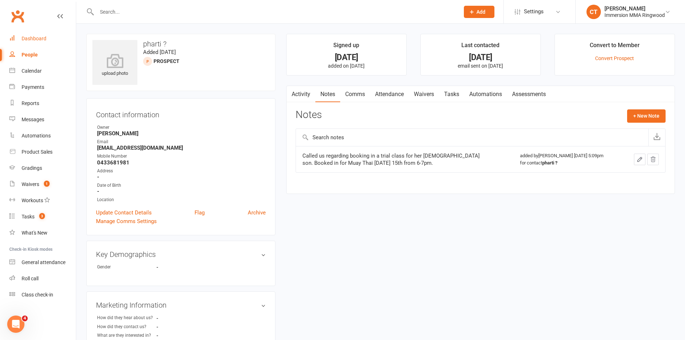
click at [50, 39] on link "Dashboard" at bounding box center [42, 39] width 66 height 16
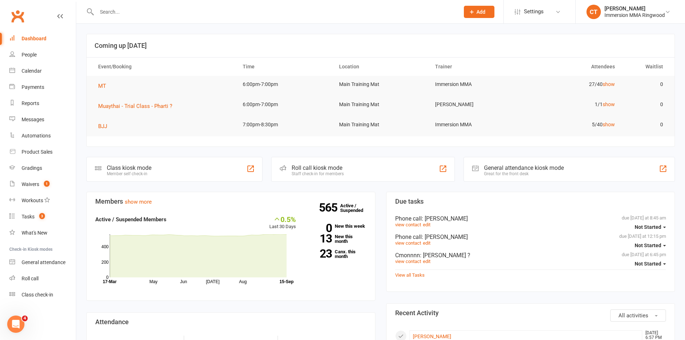
click at [214, 11] on input "text" at bounding box center [275, 12] width 360 height 10
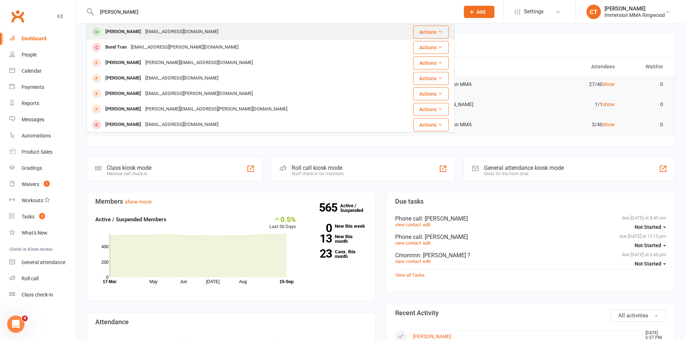
type input "trask"
click at [108, 32] on div "Jack Trask" at bounding box center [123, 32] width 40 height 10
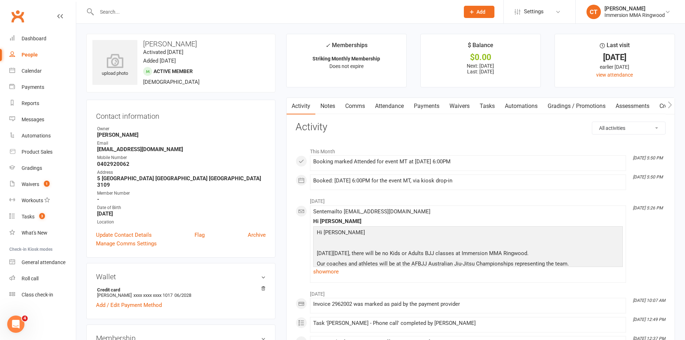
click at [427, 105] on link "Payments" at bounding box center [427, 106] width 36 height 17
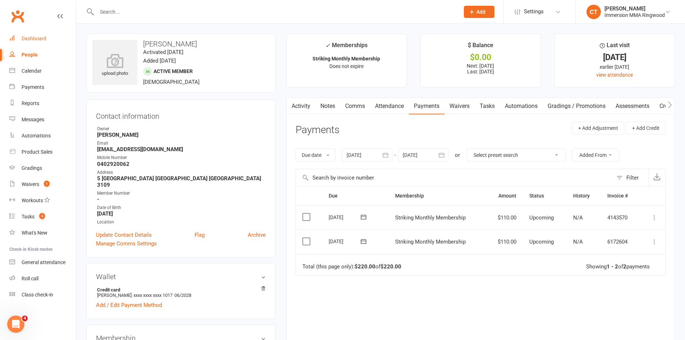
click at [44, 42] on link "Dashboard" at bounding box center [42, 39] width 66 height 16
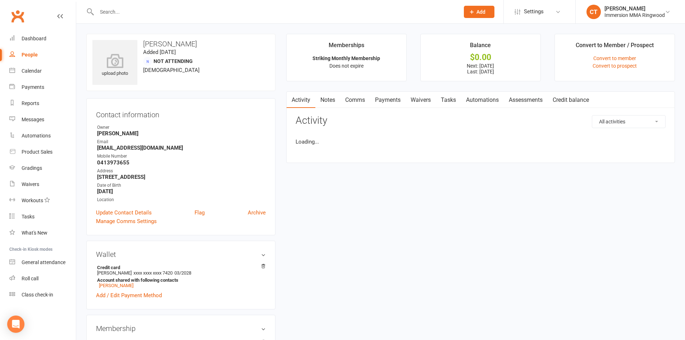
click at [394, 96] on link "Payments" at bounding box center [388, 100] width 36 height 17
